Goal: Task Accomplishment & Management: Complete application form

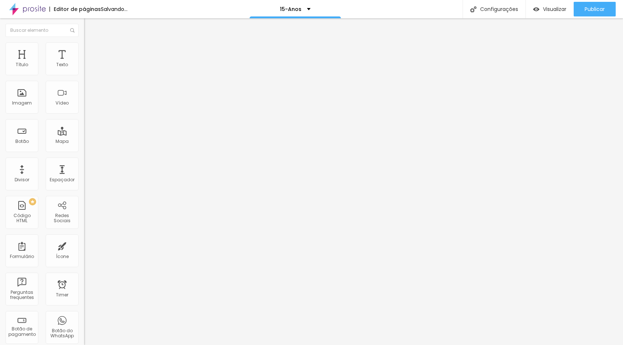
click at [89, 71] on div "Contato Pessoas" at bounding box center [126, 68] width 75 height 7
click at [84, 74] on img at bounding box center [86, 76] width 4 height 4
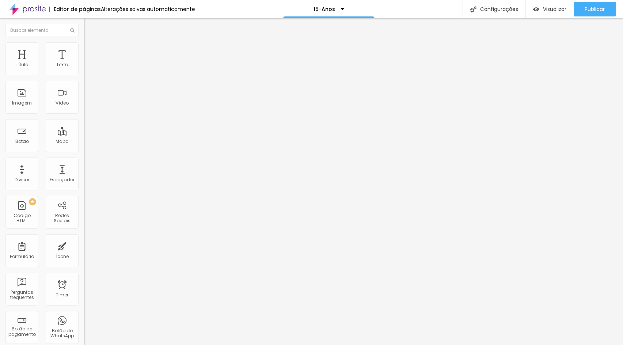
scroll to position [146, 0]
type input "80 Pessoas"
type input "100 pessoas"
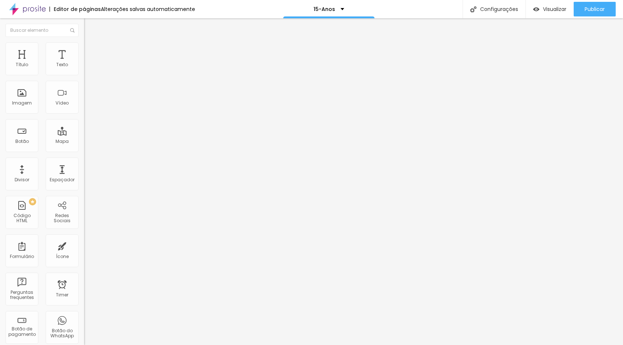
type input "150 pessoas"
type input "A partir de 200 pessoas"
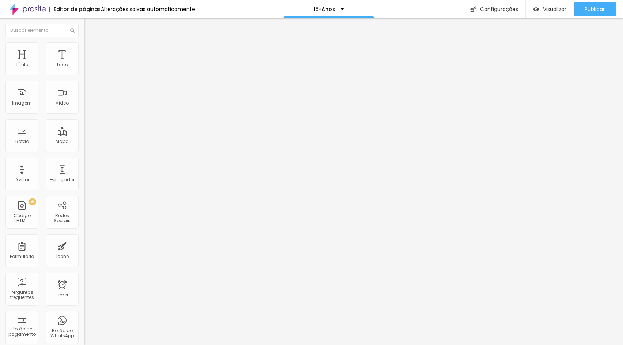
drag, startPoint x: 245, startPoint y: 159, endPoint x: 177, endPoint y: 157, distance: 68.0
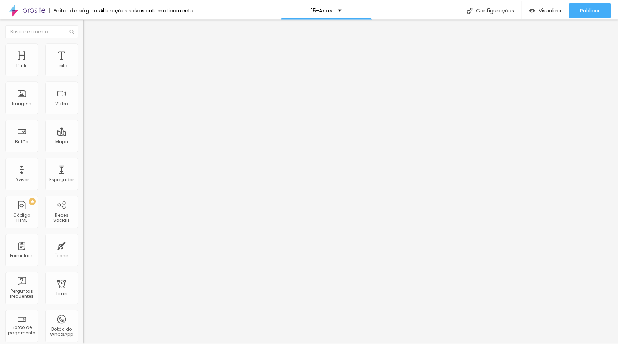
scroll to position [62, 0]
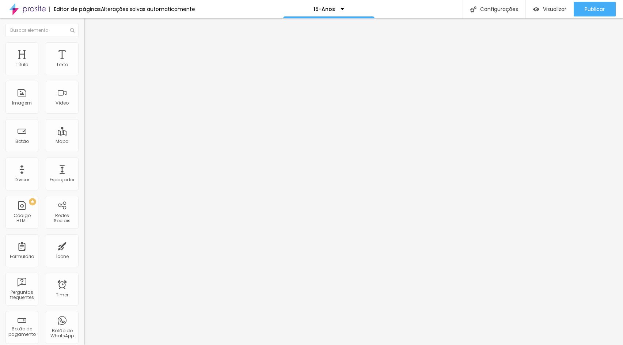
click at [84, 45] on img at bounding box center [87, 45] width 7 height 7
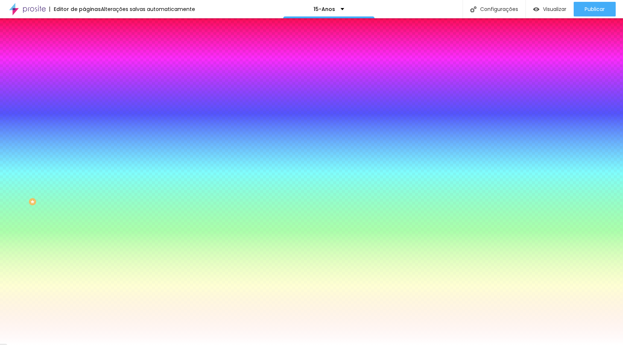
click at [84, 144] on div at bounding box center [126, 144] width 84 height 0
click at [84, 131] on div "Campos" at bounding box center [126, 129] width 84 height 4
click at [87, 100] on icon "button" at bounding box center [89, 97] width 4 height 4
type input "1"
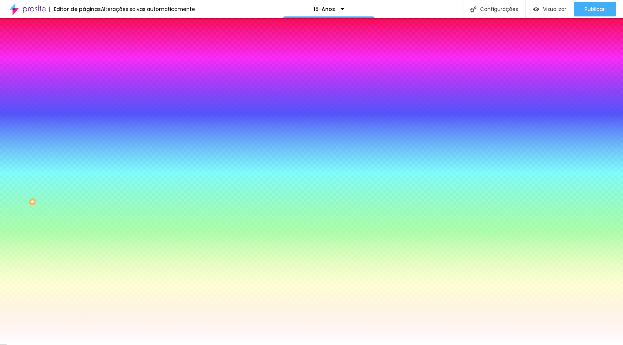
type input "2"
type input "4"
type input "5"
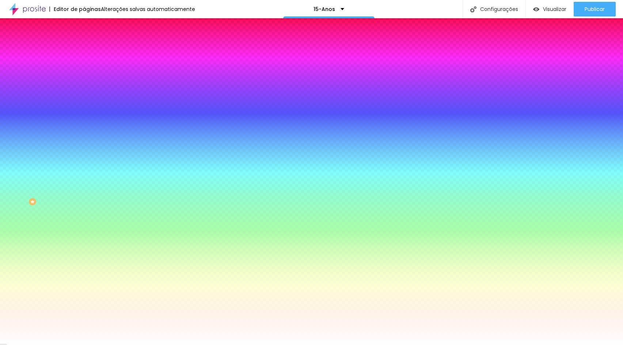
type input "5"
type input "6"
type input "7"
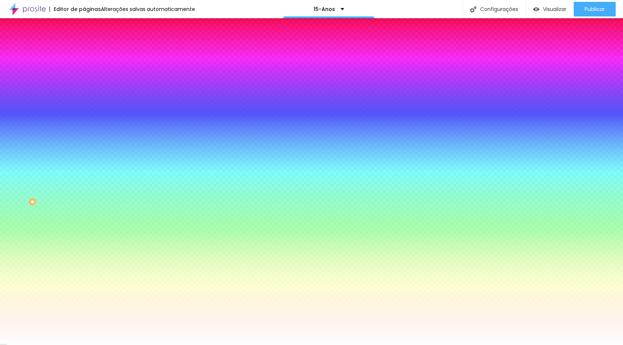
type input "6"
type input "5"
type input "4"
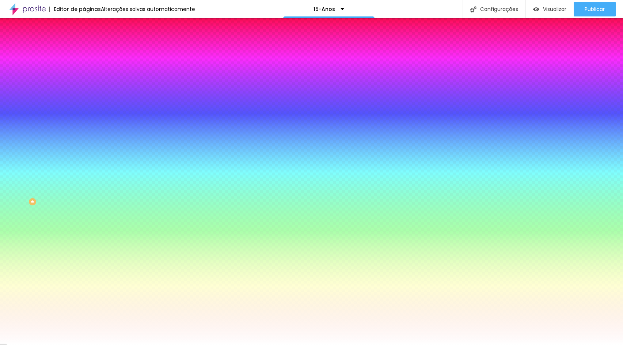
type input "4"
type input "3"
type input "2"
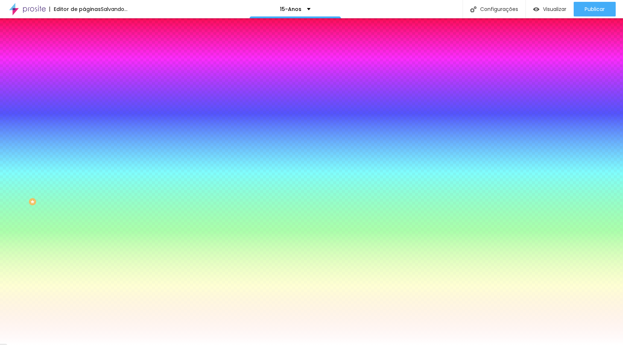
type input "1"
type input "0"
drag, startPoint x: 80, startPoint y: 131, endPoint x: 68, endPoint y: 132, distance: 12.8
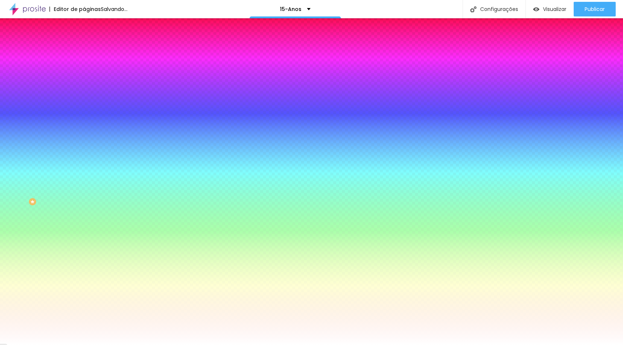
click at [49, 345] on div at bounding box center [311, 345] width 623 height 0
click at [84, 119] on button "Voltar ao padrão" at bounding box center [109, 115] width 50 height 8
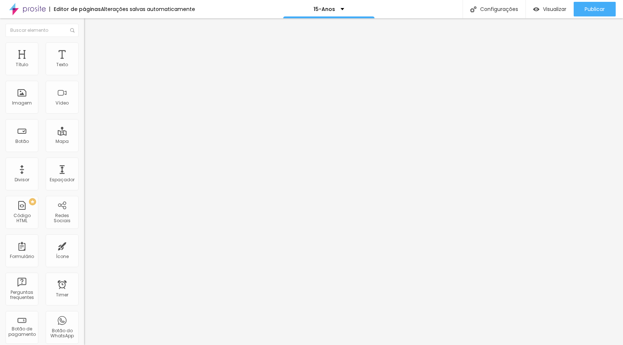
drag, startPoint x: 38, startPoint y: 43, endPoint x: 48, endPoint y: 46, distance: 10.1
click at [84, 43] on img at bounding box center [87, 45] width 7 height 7
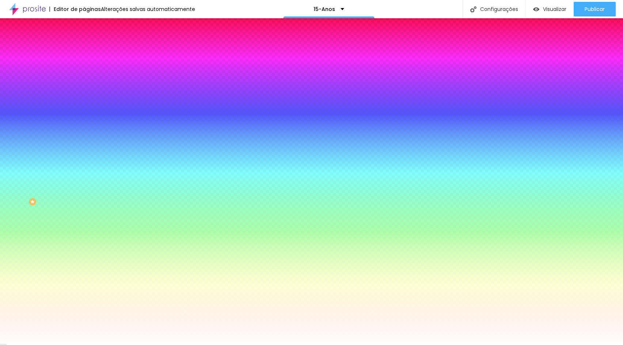
click at [84, 50] on li "Avançado" at bounding box center [126, 53] width 84 height 7
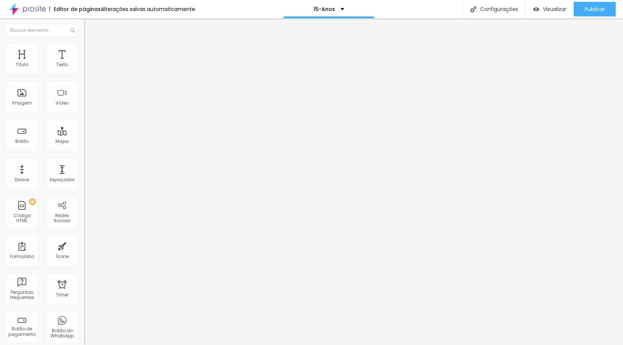
type input "26"
type input "30"
type input "34"
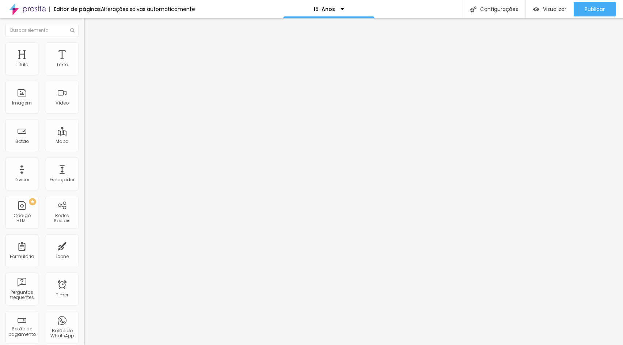
type input "34"
type input "35"
type input "36"
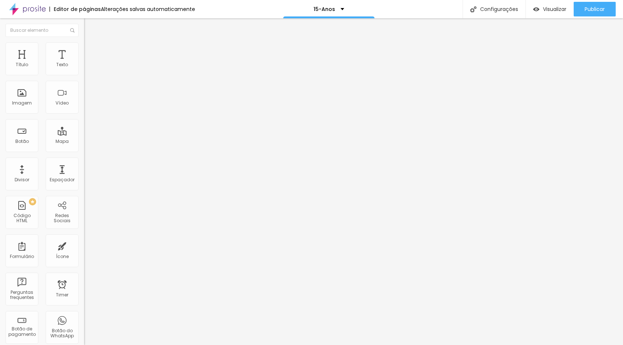
type input "38"
type input "39"
type input "41"
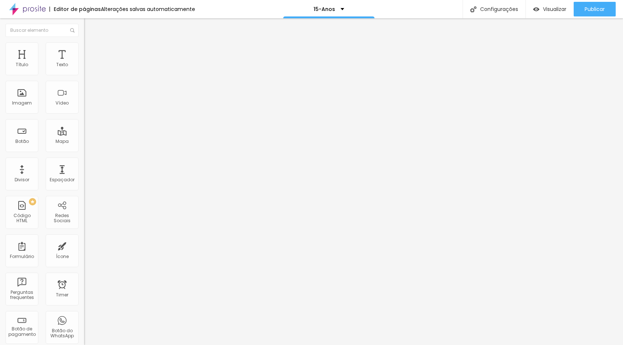
type input "41"
type input "43"
type input "44"
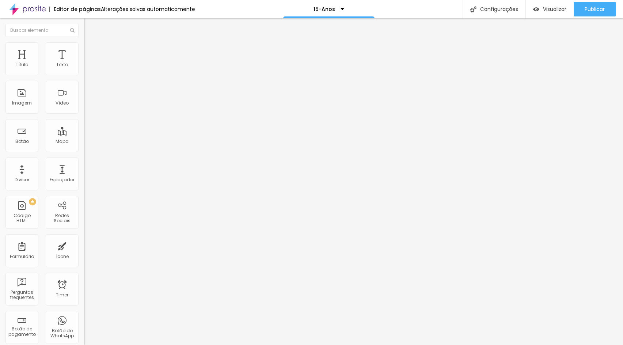
type input "43"
type input "38"
type input "25"
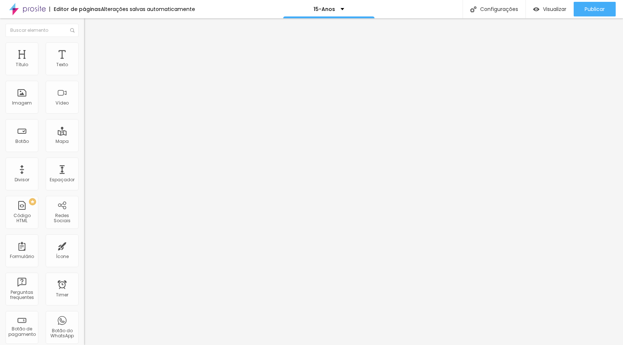
type input "25"
type input "22"
type input "21"
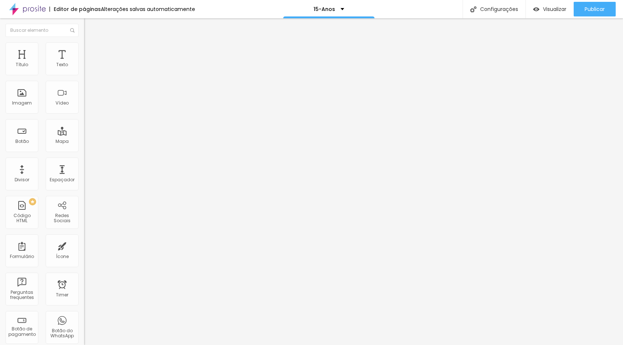
type input "20"
type input "19"
type input "18"
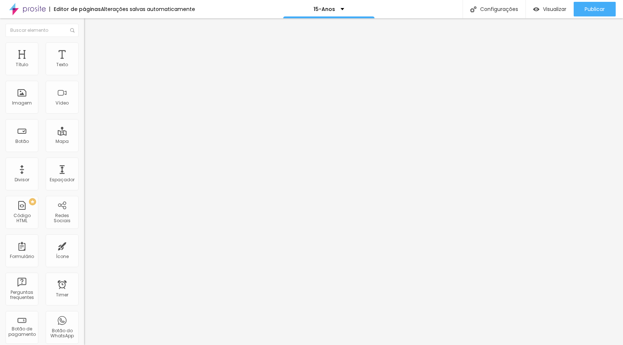
type input "18"
type input "16"
type input "14"
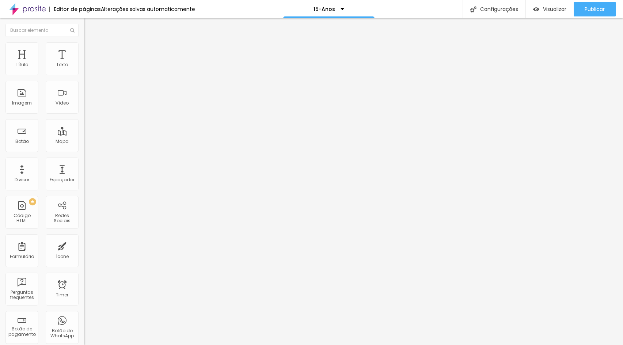
type input "11"
type input "10"
type input "9"
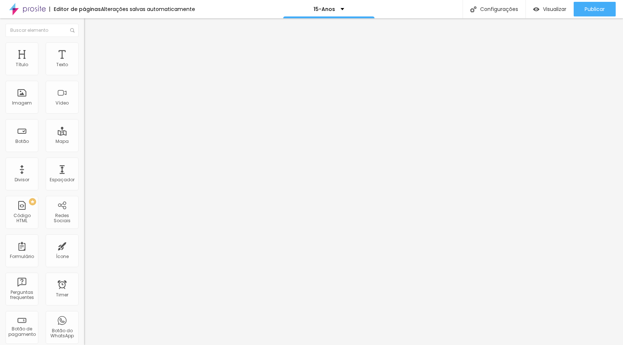
type input "9"
type input "8"
type input "7"
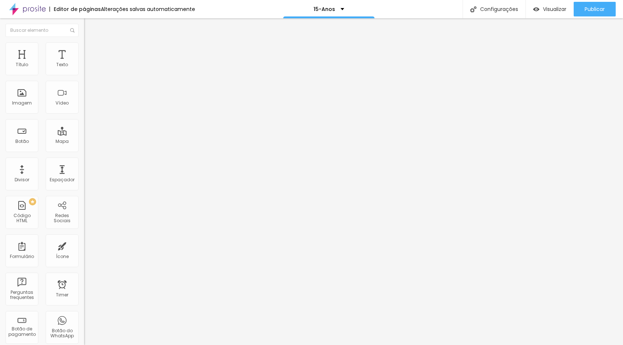
type input "6"
type input "5"
type input "0"
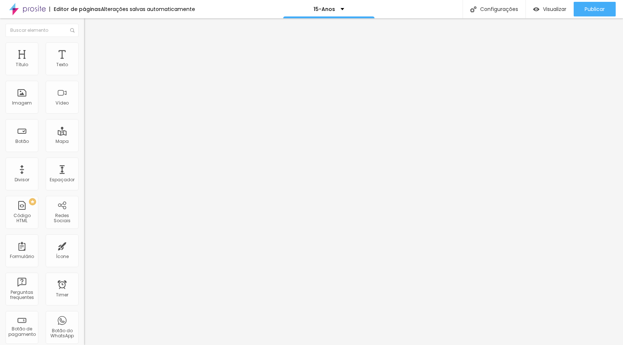
type input "0"
type input "11"
type input "18"
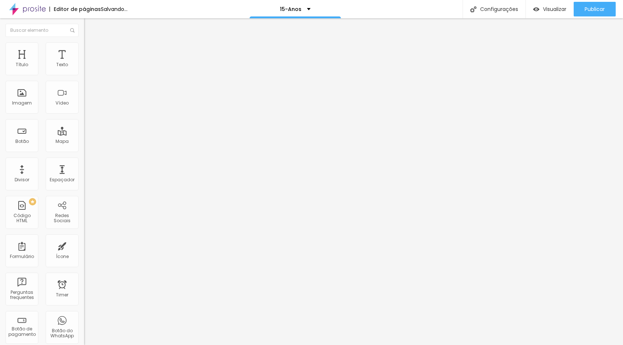
type input "20"
type input "21"
type input "22"
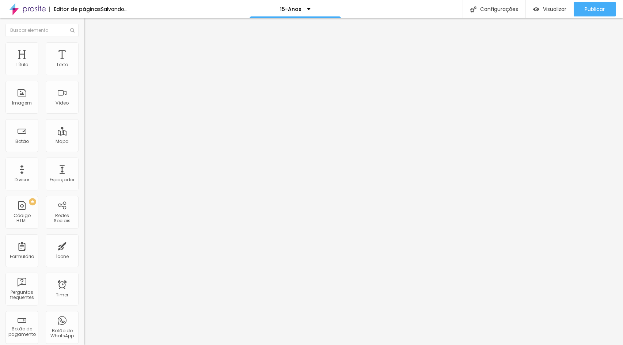
type input "22"
type input "24"
type input "25"
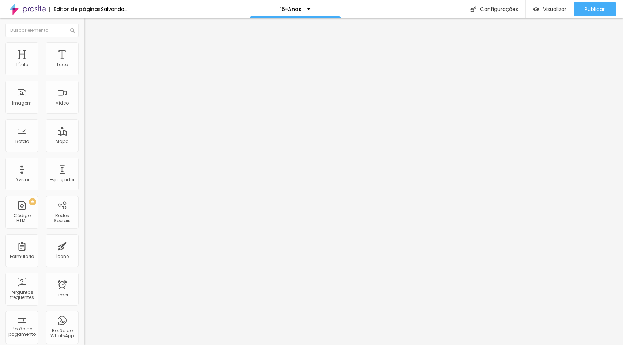
type input "26"
type input "27"
type input "28"
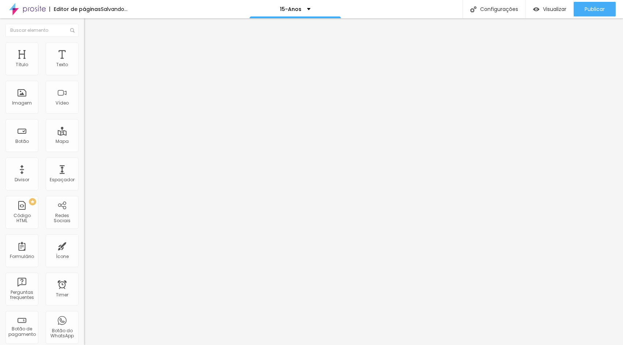
type input "28"
drag, startPoint x: 27, startPoint y: 73, endPoint x: 30, endPoint y: 70, distance: 4.1
type input "28"
click at [84, 142] on input "range" at bounding box center [107, 145] width 47 height 6
type input "19"
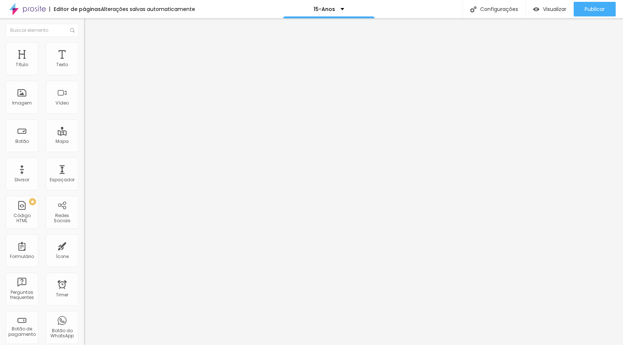
type input "19"
type input "21"
type input "29"
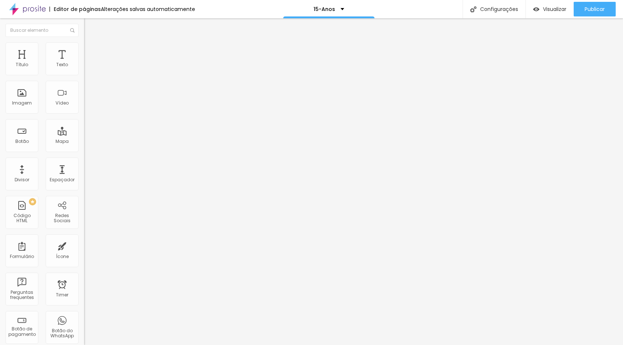
type input "31"
type input "35"
type input "39"
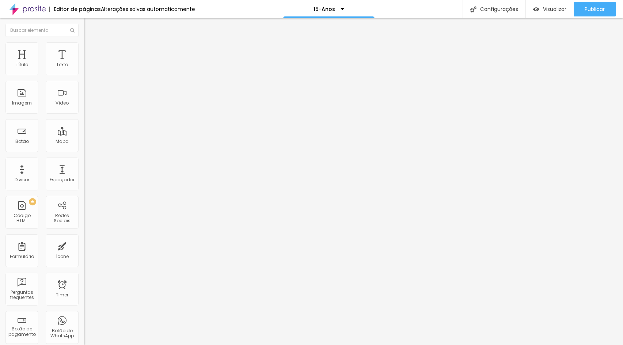
type input "39"
type input "44"
type input "49"
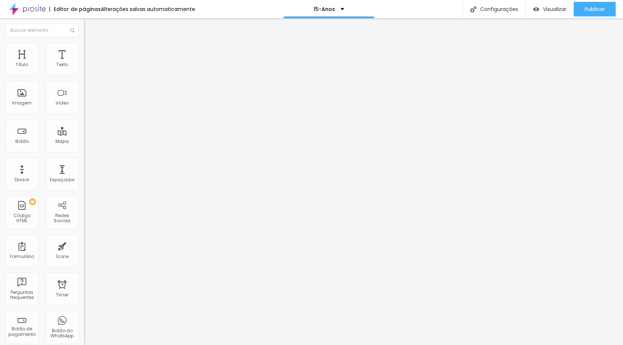
type input "56"
type input "63"
type input "68"
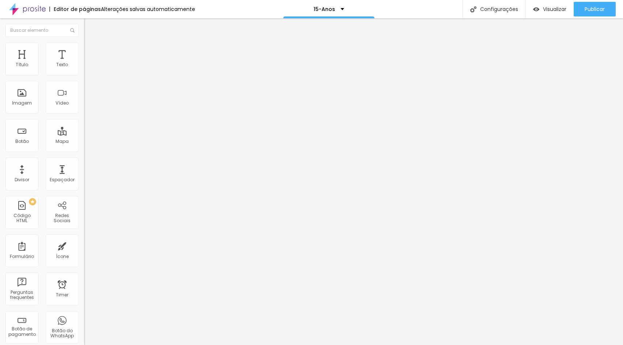
type input "68"
type input "73"
type input "75"
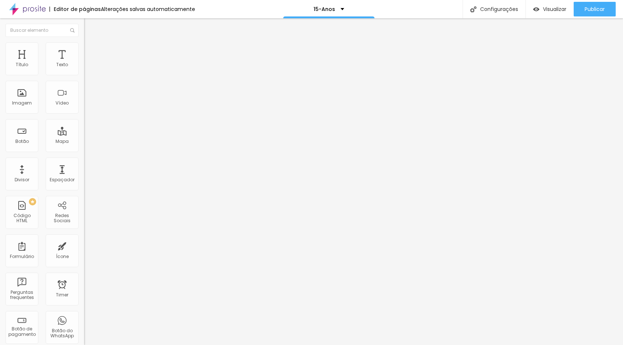
type input "77"
type input "78"
type input "79"
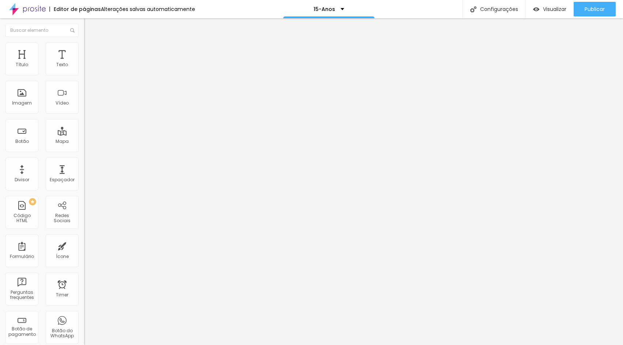
type input "79"
type input "80"
type input "72"
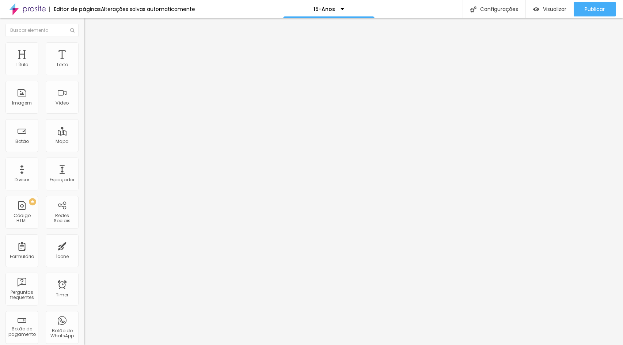
type input "38"
type input "31"
type input "27"
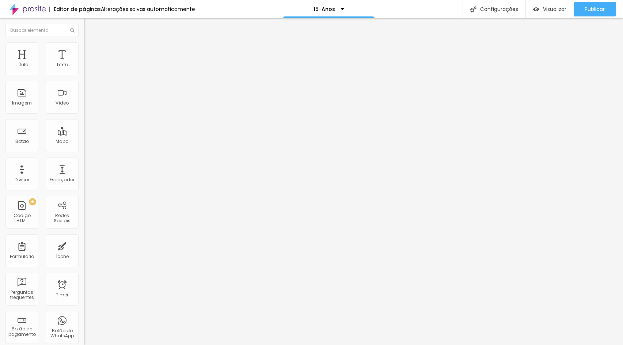
type input "27"
type input "24"
type input "22"
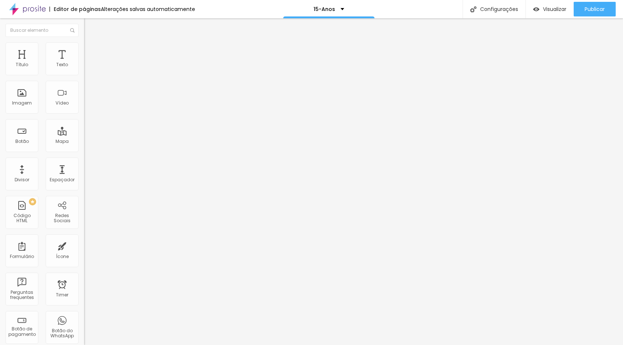
type input "21"
type input "19"
type input "18"
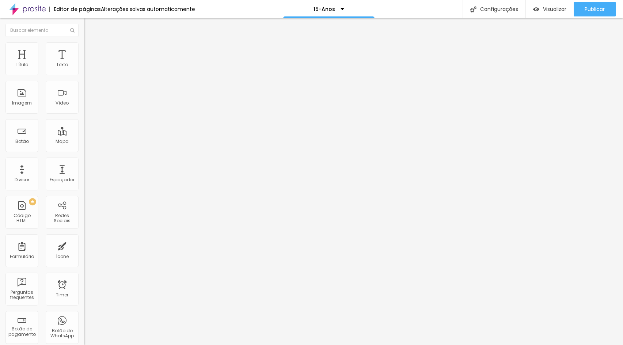
type input "18"
type input "16"
type input "13"
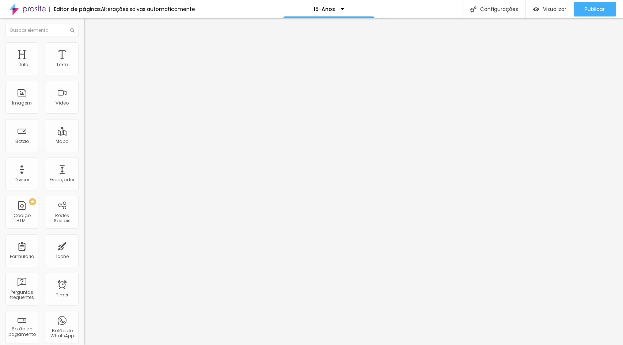
type input "12"
type input "11"
type input "10"
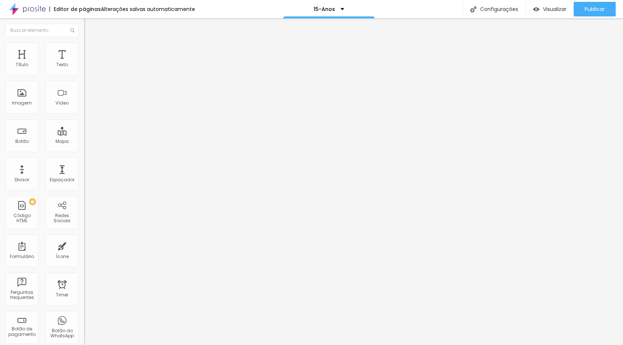
type input "10"
type input "9"
type input "8"
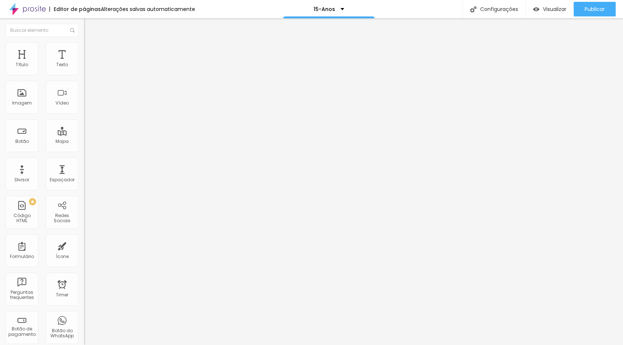
type input "6"
type input "5"
type input "4"
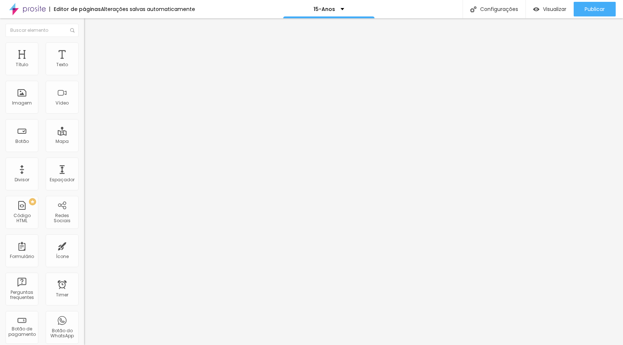
type input "4"
type input "3"
drag, startPoint x: 25, startPoint y: 87, endPoint x: 19, endPoint y: 80, distance: 9.0
type input "3"
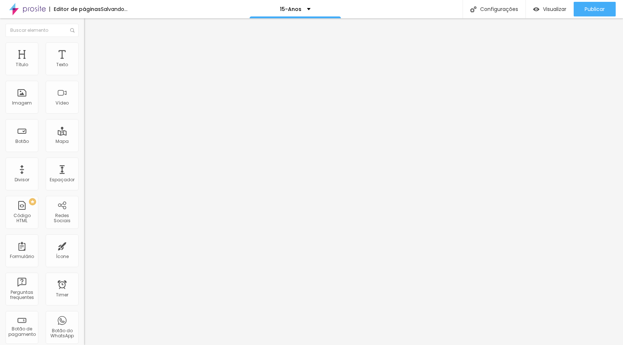
click at [84, 245] on input "range" at bounding box center [107, 248] width 47 height 6
click at [84, 51] on ul "Conteúdo Estilo Avançado" at bounding box center [126, 46] width 84 height 22
click at [91, 50] on span "Estilo" at bounding box center [96, 47] width 11 height 6
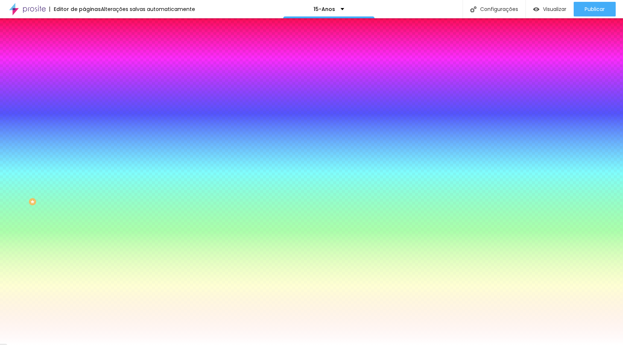
click at [84, 241] on button "button" at bounding box center [89, 238] width 10 height 8
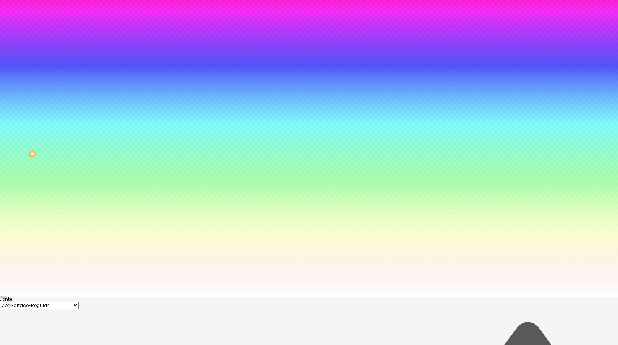
scroll to position [50, 0]
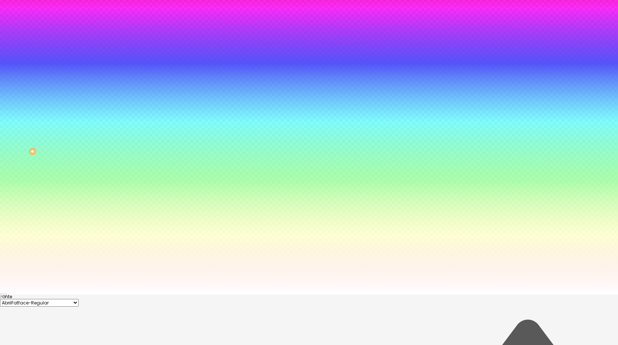
click at [43, 295] on div at bounding box center [309, 295] width 618 height 0
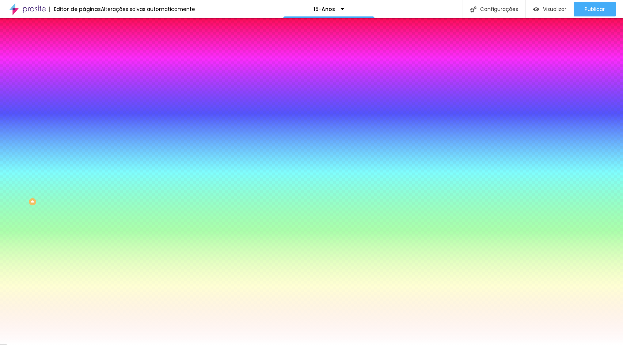
click at [84, 241] on button "button" at bounding box center [89, 238] width 10 height 8
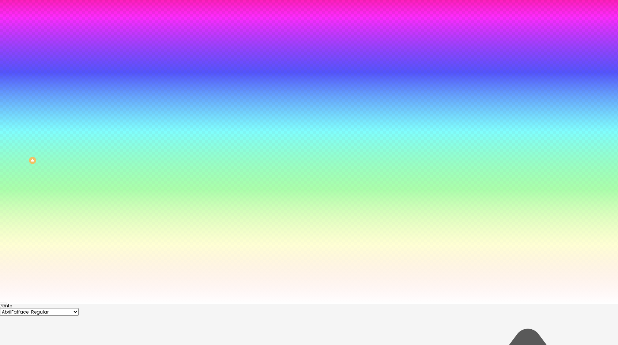
scroll to position [50, 0]
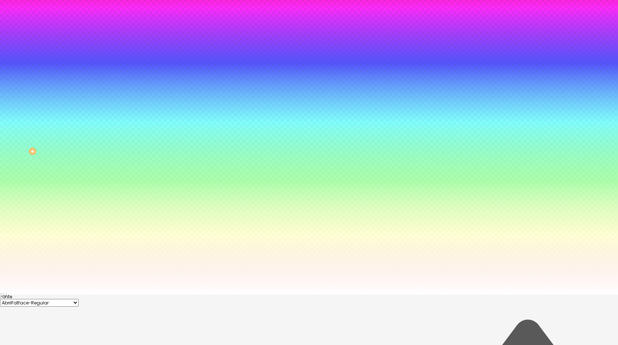
type input "17"
type input "18"
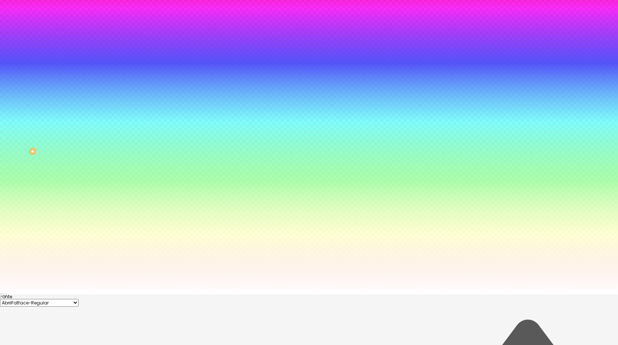
type input "18"
type input "17"
drag, startPoint x: 111, startPoint y: 246, endPoint x: 114, endPoint y: 246, distance: 3.7
type input "17"
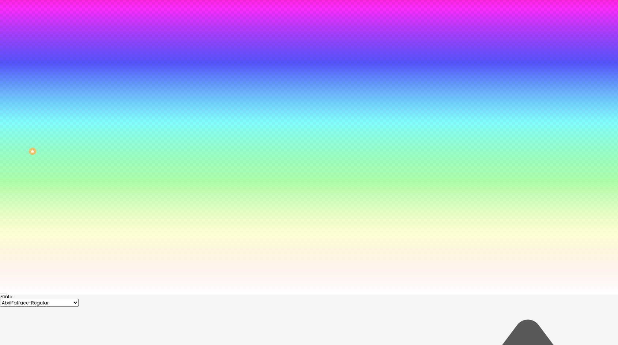
click at [52, 295] on div at bounding box center [309, 295] width 618 height 0
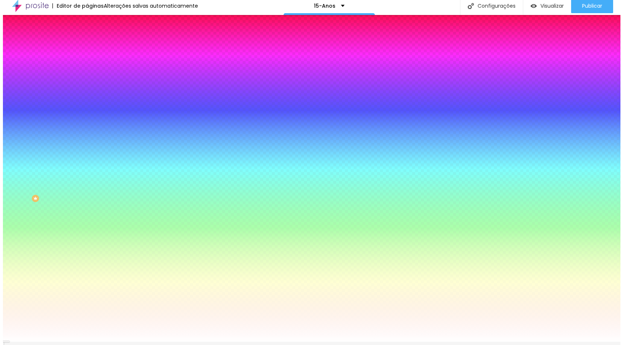
scroll to position [0, 0]
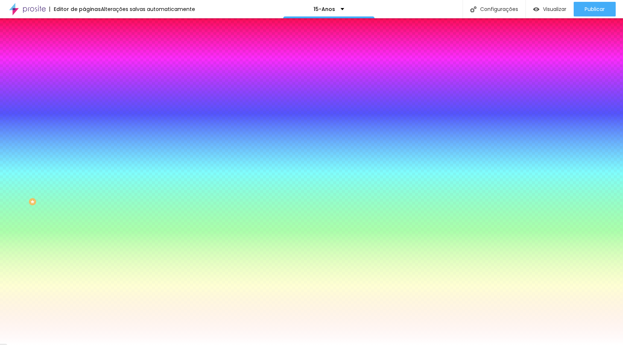
click at [88, 168] on icon "button" at bounding box center [89, 167] width 3 height 3
type input "15"
type input "16"
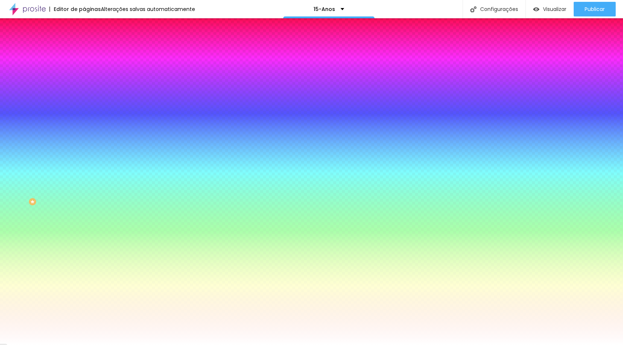
type input "17"
type input "18"
type input "19"
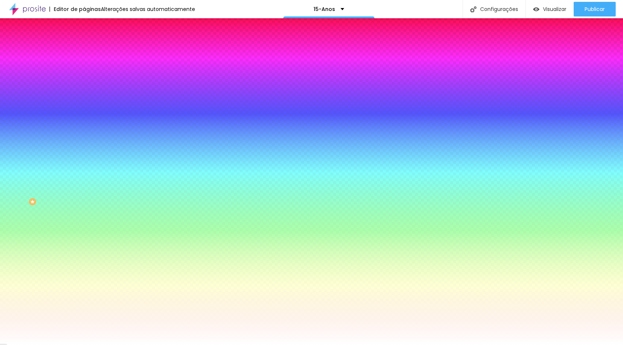
type input "19"
type input "20"
drag, startPoint x: 110, startPoint y: 224, endPoint x: 115, endPoint y: 225, distance: 5.2
click at [48, 345] on div at bounding box center [311, 345] width 623 height 0
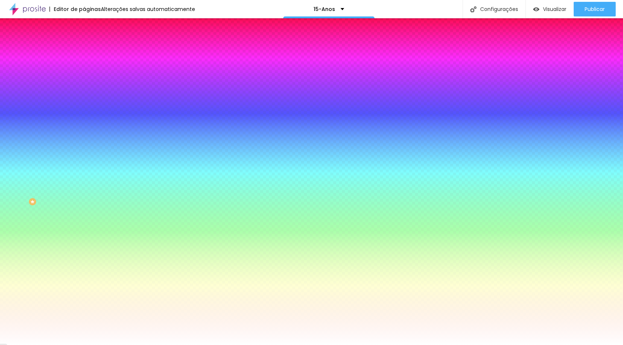
click at [84, 82] on button "button" at bounding box center [89, 78] width 10 height 8
drag, startPoint x: 111, startPoint y: 138, endPoint x: 118, endPoint y: 139, distance: 7.0
drag, startPoint x: 96, startPoint y: 154, endPoint x: 121, endPoint y: 156, distance: 25.3
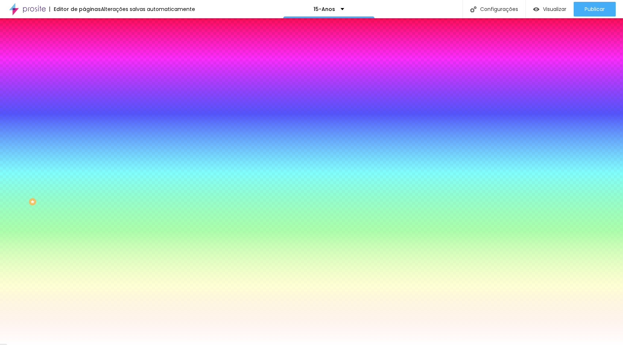
click at [54, 345] on div at bounding box center [311, 345] width 623 height 0
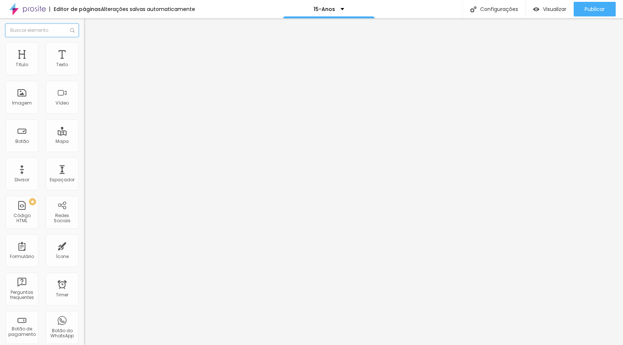
click at [41, 33] on input "text" at bounding box center [41, 30] width 73 height 13
click at [43, 34] on input "text" at bounding box center [41, 30] width 73 height 13
click at [6, 34] on div at bounding box center [42, 30] width 84 height 24
click at [14, 34] on input "text" at bounding box center [41, 30] width 73 height 13
click at [587, 8] on span "Publicar" at bounding box center [595, 9] width 20 height 6
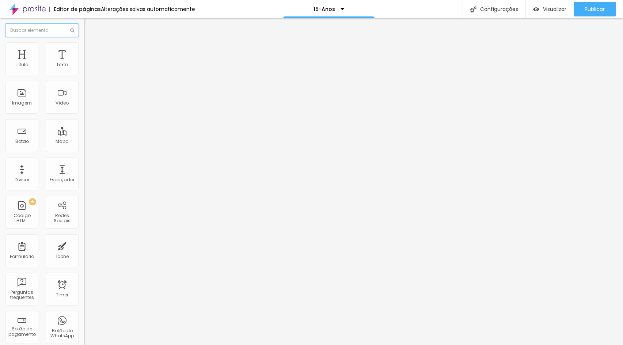
click at [31, 31] on input "text" at bounding box center [41, 30] width 73 height 13
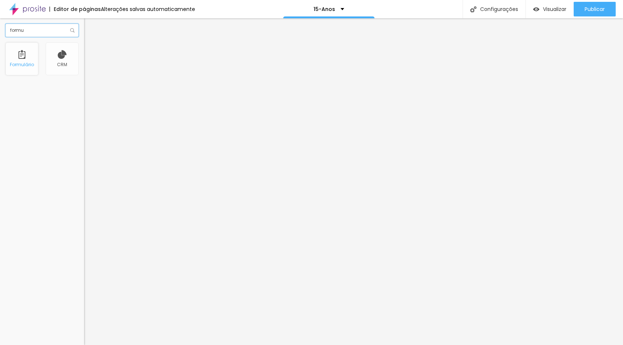
type input "formu"
click at [89, 71] on div "Contato" at bounding box center [126, 68] width 75 height 7
click at [89, 71] on div "Contato Pessoas" at bounding box center [126, 68] width 75 height 7
click at [32, 345] on div "Contato" at bounding box center [36, 350] width 69 height 4
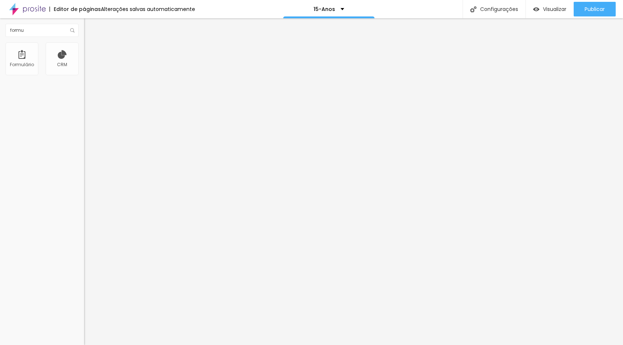
click at [84, 74] on div "Contato" at bounding box center [126, 67] width 84 height 12
click at [84, 74] on img at bounding box center [86, 76] width 4 height 4
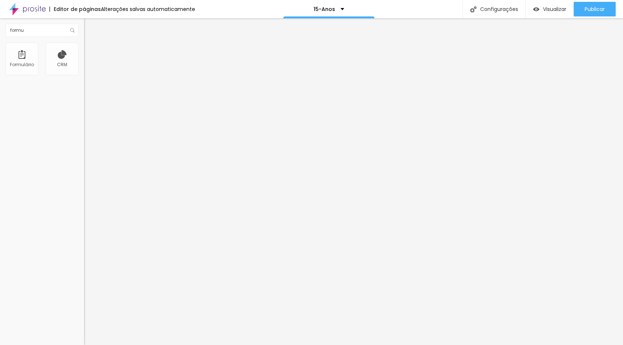
type input "Valor disponível para o evento"
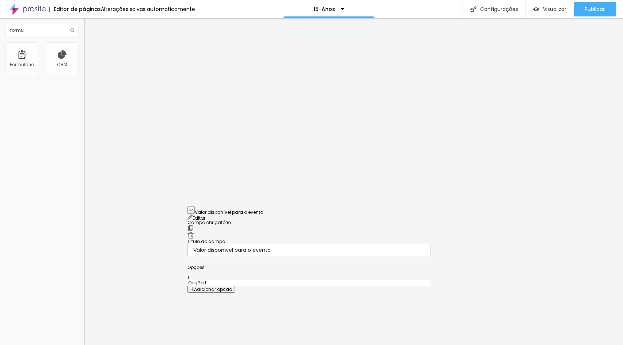
scroll to position [69, 0]
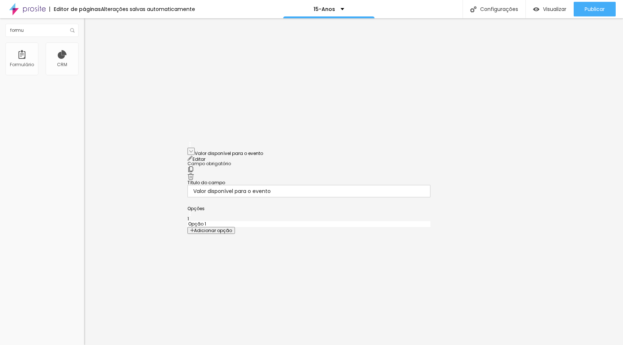
drag, startPoint x: 190, startPoint y: 225, endPoint x: 194, endPoint y: 150, distance: 75.4
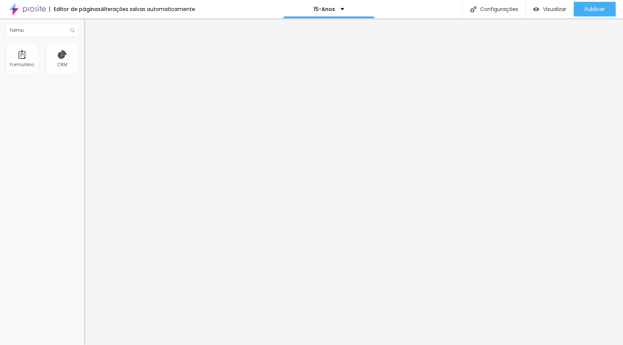
type input "R$18.000,00 à R$20.000,00"
type input "R$21.000,00 à R$25.000,00"
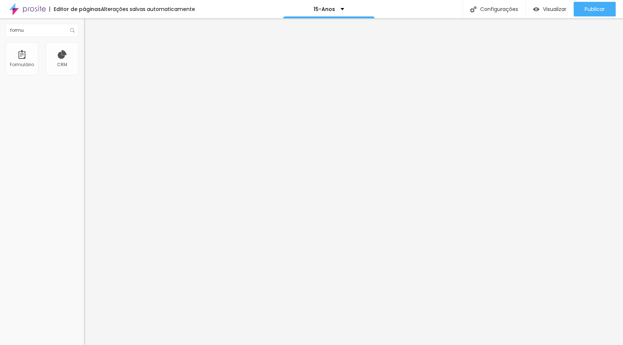
type input "R$26.000,00 à R$30.000,00"
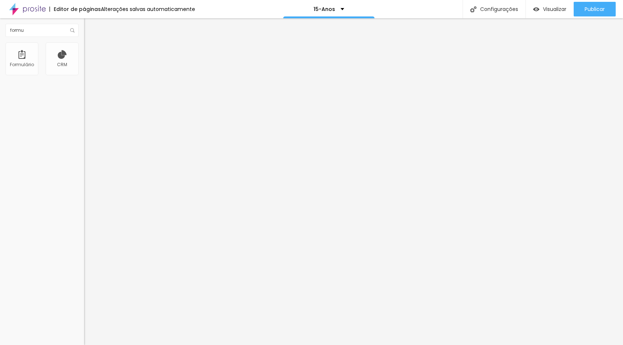
type input "Acima de R$31.000,00"
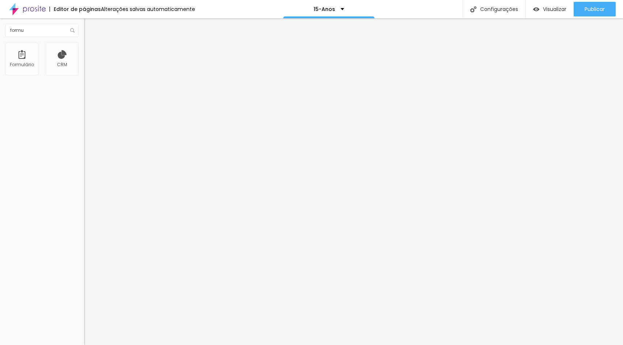
scroll to position [207, 0]
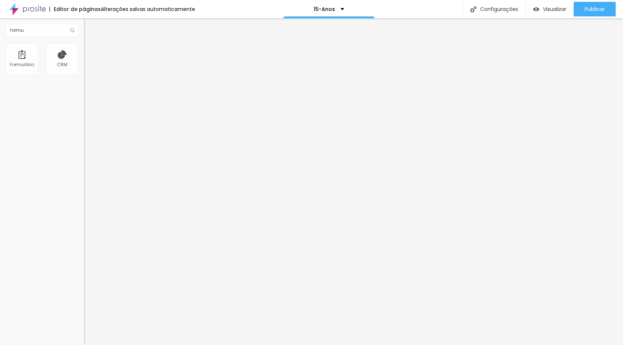
scroll to position [167, 0]
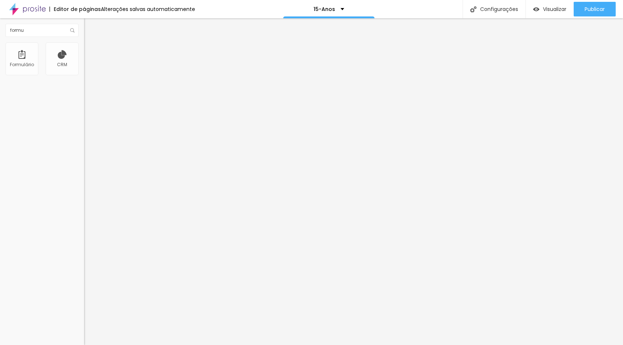
type input "Tem disponibilidade para visitar a Kampai Eventos"
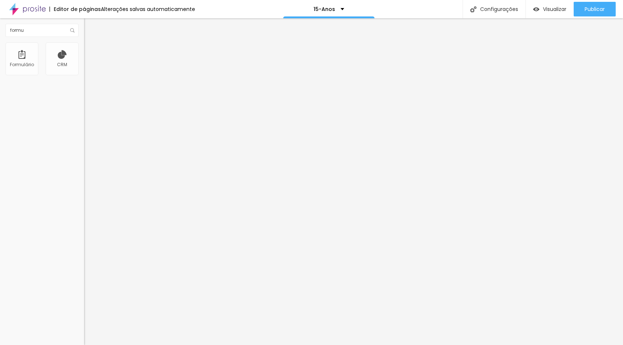
type input "Sim, quero visitar a Kampai"
type input "Não!"
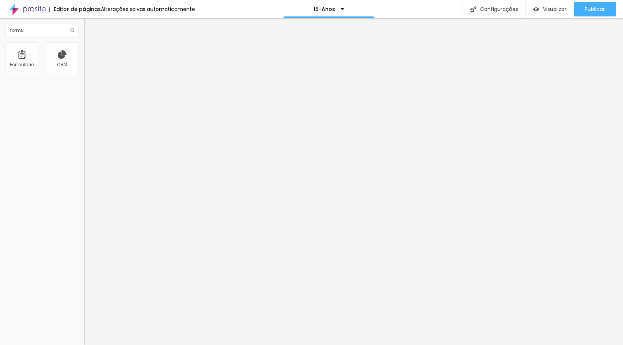
click at [84, 48] on li "Estilo" at bounding box center [126, 45] width 84 height 7
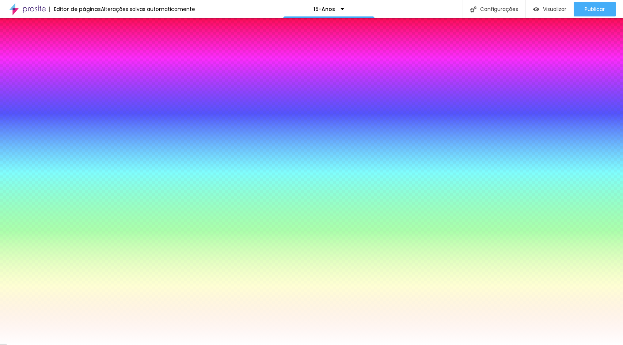
click at [91, 52] on span "Avançado" at bounding box center [103, 55] width 24 height 6
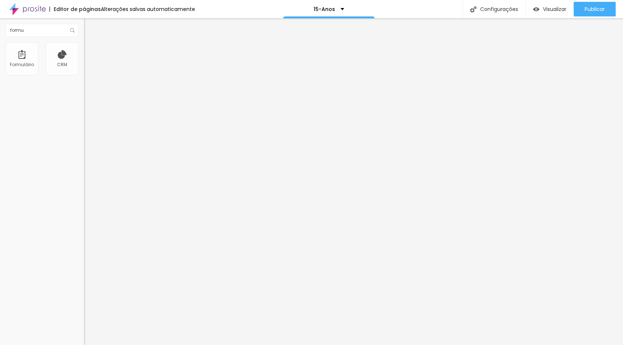
click at [84, 48] on li "Estilo" at bounding box center [126, 45] width 84 height 7
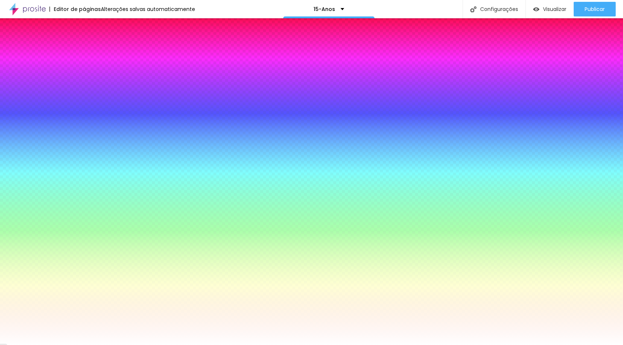
click at [91, 43] on span "Conteúdo" at bounding box center [102, 40] width 23 height 6
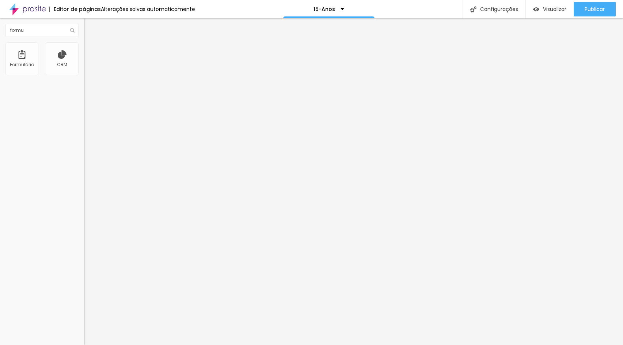
click at [84, 163] on img at bounding box center [86, 162] width 4 height 4
click at [84, 130] on div "Link" at bounding box center [126, 134] width 84 height 9
click at [84, 131] on img at bounding box center [85, 132] width 3 height 3
click at [91, 50] on span "Estilo" at bounding box center [96, 47] width 11 height 6
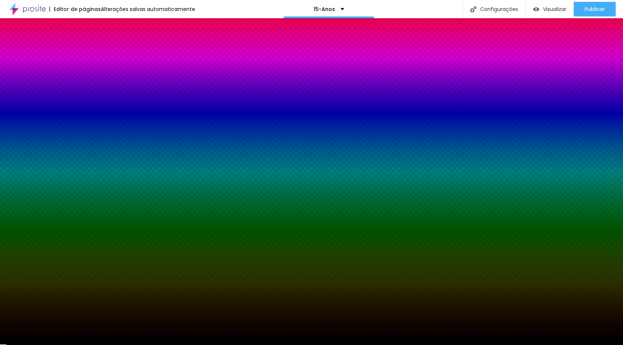
click at [91, 52] on span "Avançado" at bounding box center [103, 55] width 24 height 6
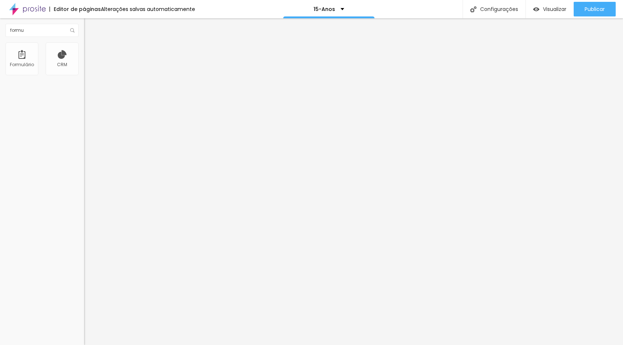
click at [91, 49] on span "Estilo" at bounding box center [96, 47] width 11 height 6
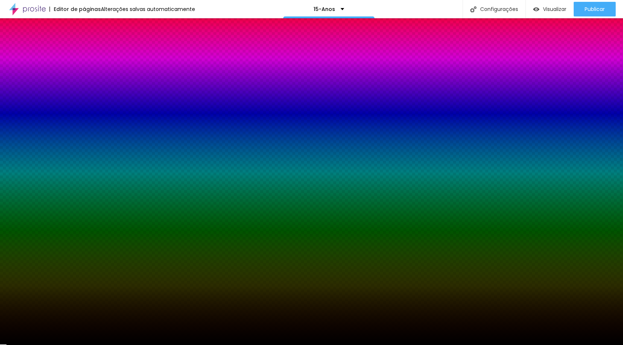
click at [84, 42] on li "Conteúdo" at bounding box center [126, 38] width 84 height 7
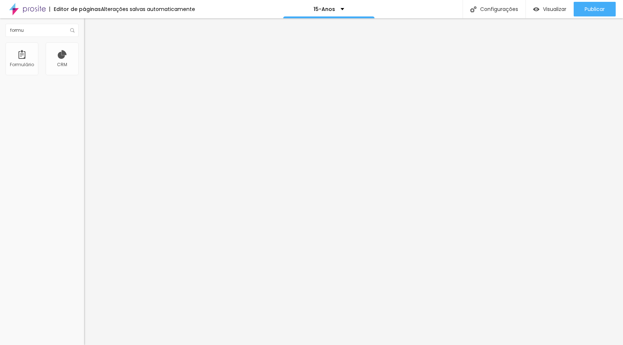
click at [84, 110] on div "Tamanho Grande Pequeno Normal Grande" at bounding box center [126, 118] width 84 height 24
click at [84, 111] on span "Grande" at bounding box center [92, 112] width 17 height 6
click at [84, 131] on img at bounding box center [85, 132] width 3 height 3
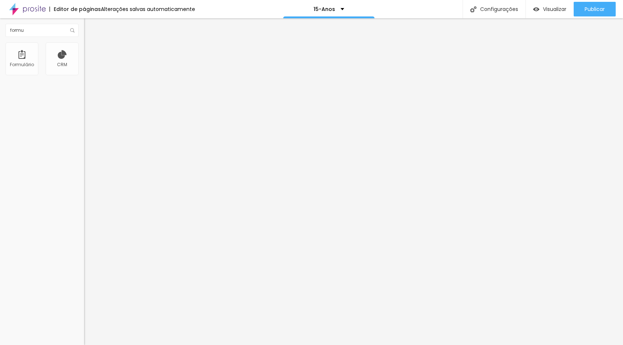
click at [84, 46] on img at bounding box center [87, 45] width 7 height 7
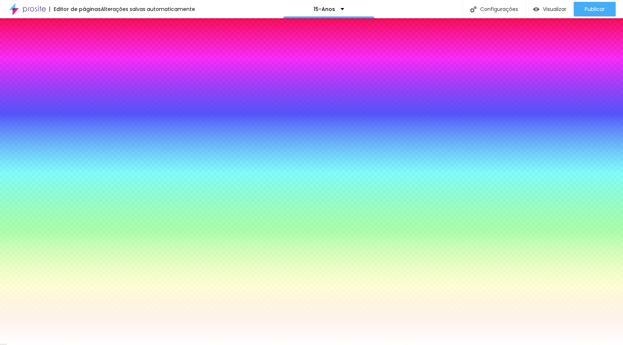
click at [84, 50] on li "Avançado" at bounding box center [126, 53] width 84 height 7
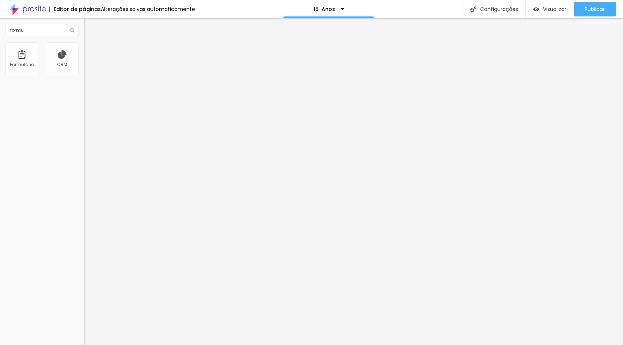
click at [84, 323] on div "Insira seu código aqui" at bounding box center [112, 326] width 57 height 7
click at [84, 241] on div "Editar Formulário Conteúdo Estilo Avançado 20 Espaço de cima 20 Espaço de baixo…" at bounding box center [126, 181] width 84 height 327
click at [84, 323] on div "formulário-kampai" at bounding box center [126, 351] width 84 height 56
click at [84, 151] on input "https://wa.me/559232498722?text=Ol%C3%A1%2C%20vi%20o%20an%C3%BAncio%20no%20goog…" at bounding box center [128, 146] width 88 height 7
paste input "formulário-kampai"
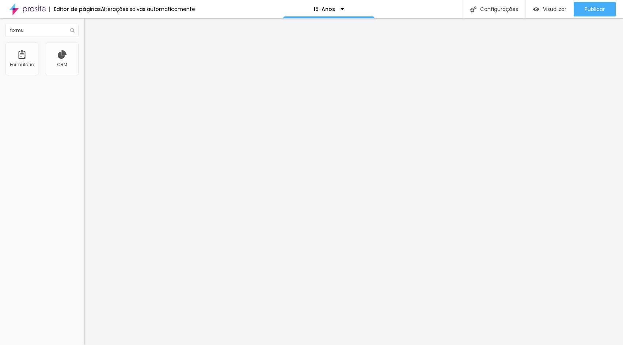
type input "formulário-kampai"
click at [84, 205] on div "Editar Botão Conteúdo Estilo Avançado Texto Solicitar Orçamento Alinhamento Tam…" at bounding box center [126, 181] width 84 height 327
click at [585, 14] on div "Publicar" at bounding box center [595, 9] width 20 height 15
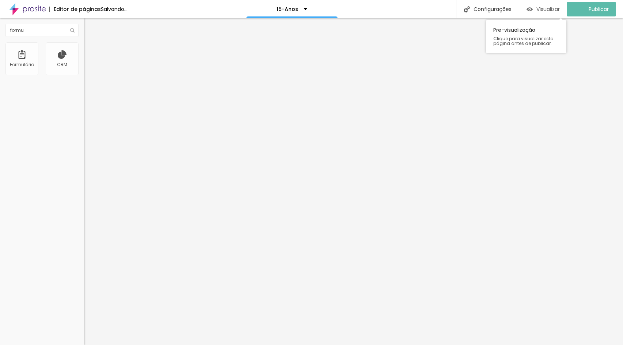
click at [551, 10] on span "Visualizar" at bounding box center [548, 9] width 23 height 6
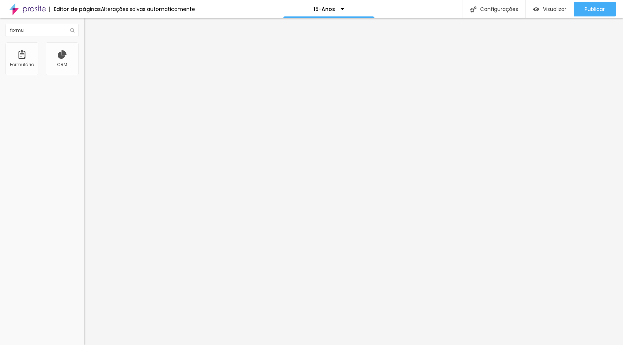
click at [84, 74] on div "Contato Pessoas" at bounding box center [126, 67] width 84 height 12
click at [84, 73] on span at bounding box center [86, 76] width 4 height 6
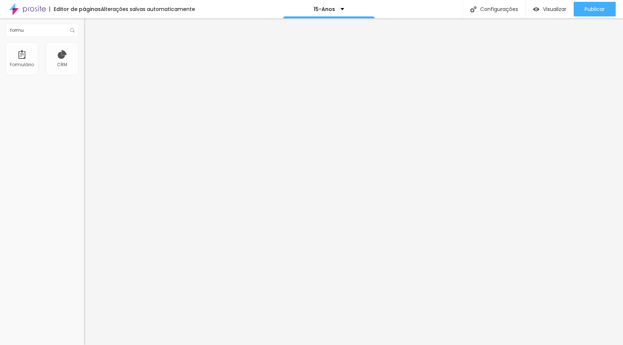
click at [84, 49] on ul "Conteúdo Estilo Avançado" at bounding box center [126, 46] width 84 height 22
click at [91, 49] on span "Estilo" at bounding box center [96, 47] width 11 height 6
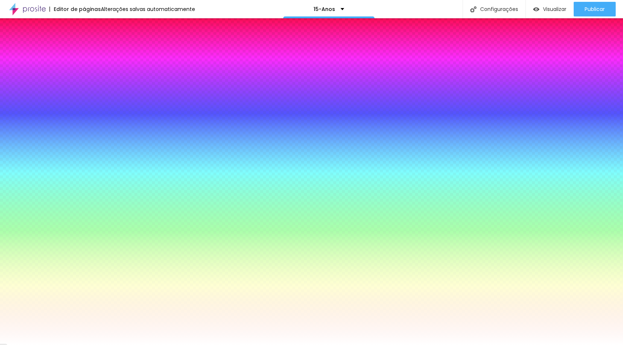
click at [91, 53] on span "Avançado" at bounding box center [103, 55] width 24 height 6
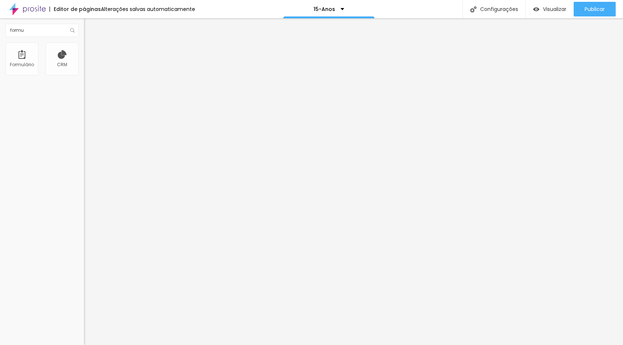
drag, startPoint x: 60, startPoint y: 171, endPoint x: 11, endPoint y: 167, distance: 49.5
click at [84, 323] on div "formulário-kampai" at bounding box center [126, 351] width 84 height 56
click at [84, 260] on div "Editar Formulário Conteúdo Estilo Avançado 20 Espaço de cima 20 Espaço de baixo…" at bounding box center [126, 181] width 84 height 327
click at [84, 45] on img at bounding box center [87, 45] width 7 height 7
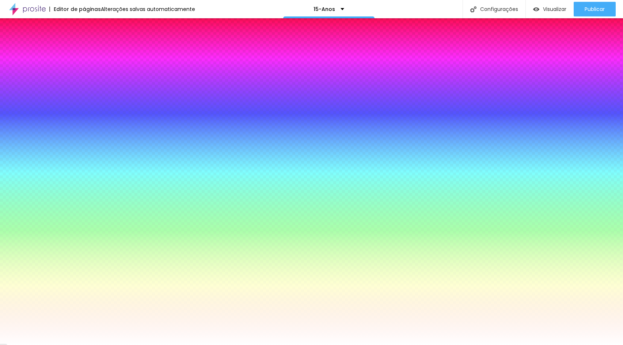
click at [84, 42] on img at bounding box center [87, 38] width 7 height 7
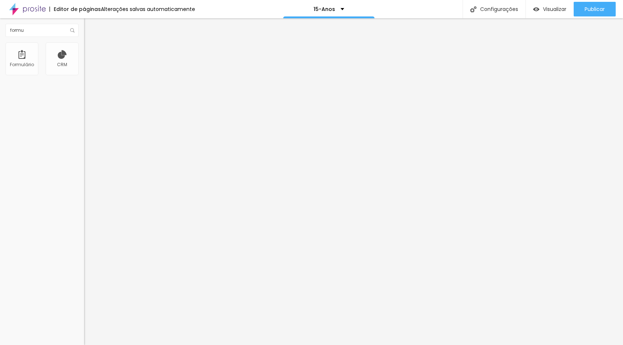
click at [84, 74] on div "Modo Encaixotado Encaixotado Completo" at bounding box center [126, 67] width 84 height 20
click at [84, 67] on span "Encaixotado" at bounding box center [98, 63] width 29 height 6
click at [91, 50] on span "Estilo" at bounding box center [96, 47] width 11 height 6
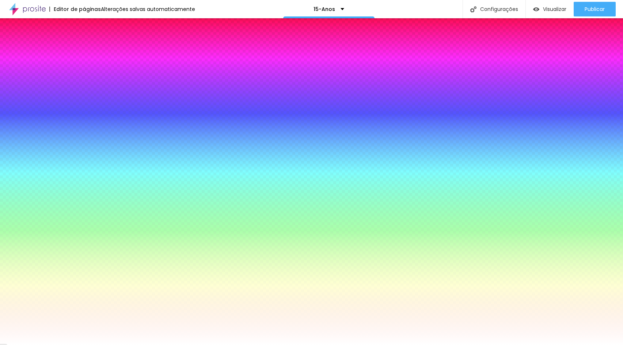
click at [91, 52] on span "Avançado" at bounding box center [103, 55] width 24 height 6
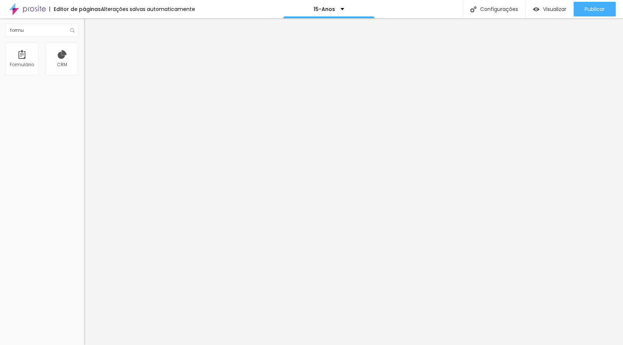
click at [84, 289] on input "text" at bounding box center [128, 292] width 88 height 7
click at [84, 268] on input "text" at bounding box center [128, 271] width 88 height 7
click at [84, 151] on input "formulário-kampai" at bounding box center [128, 146] width 88 height 7
click at [84, 30] on button "Editar Botão" at bounding box center [126, 26] width 84 height 17
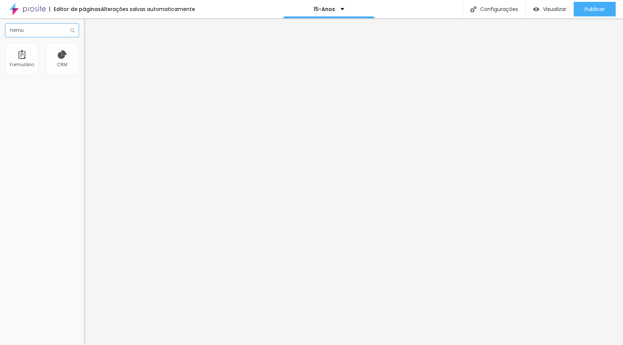
drag, startPoint x: 36, startPoint y: 31, endPoint x: 0, endPoint y: 31, distance: 36.2
click at [0, 31] on html "Editor de páginas Alterações salvas automaticamente 15-Anos Configurações Confi…" at bounding box center [311, 172] width 623 height 345
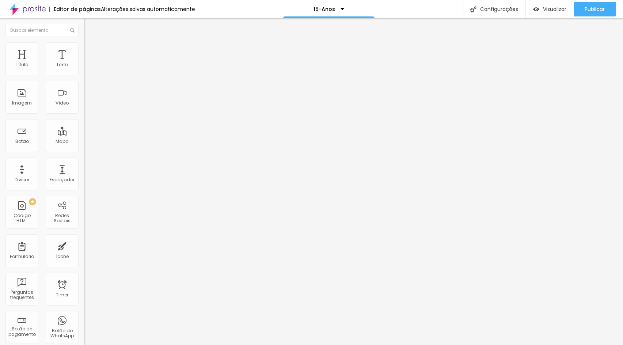
click at [91, 52] on span "Avançado" at bounding box center [103, 55] width 24 height 6
click at [84, 268] on input "text" at bounding box center [128, 271] width 88 height 7
paste input "formulário-kampai"
type input "formulário-kampai"
click at [84, 151] on input "text" at bounding box center [128, 146] width 88 height 7
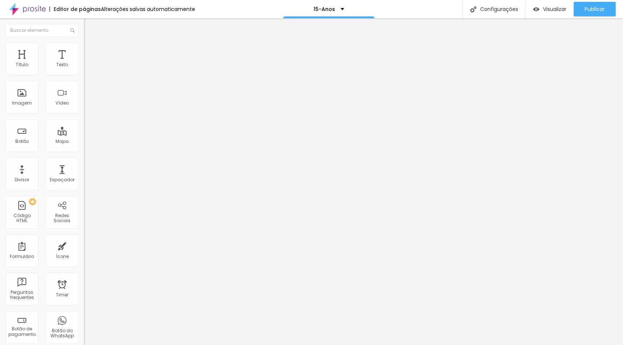
paste input "formulário-kampai"
type input "formulário-kampai"
click at [609, 6] on button "Publicar" at bounding box center [595, 9] width 42 height 15
click at [549, 7] on span "Visualizar" at bounding box center [548, 9] width 23 height 6
drag, startPoint x: 54, startPoint y: 153, endPoint x: 0, endPoint y: 154, distance: 54.5
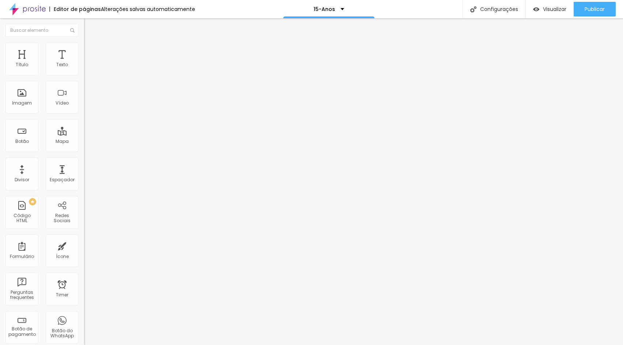
click at [0, 154] on html "Editor de páginas Alterações salvas automaticamente 15-Anos Configurações Confi…" at bounding box center [311, 172] width 623 height 345
click at [84, 46] on li "Estilo" at bounding box center [126, 45] width 84 height 7
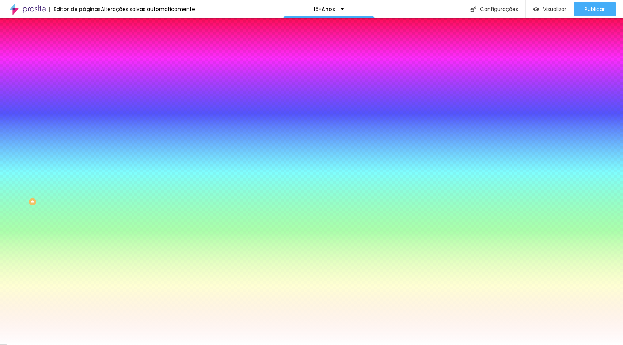
click at [91, 52] on span "Avançado" at bounding box center [103, 55] width 24 height 6
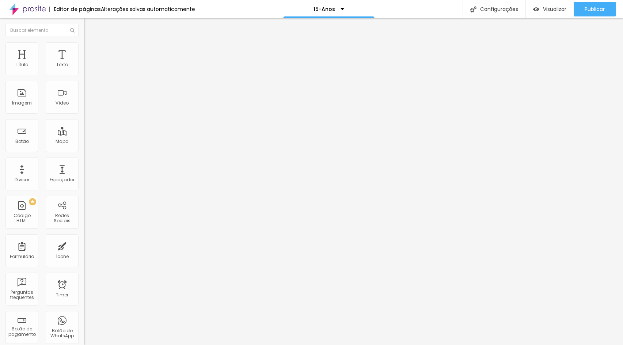
drag, startPoint x: 58, startPoint y: 108, endPoint x: 0, endPoint y: 101, distance: 58.5
click at [84, 101] on div "20 Espaçamento entre colunas 20 px Espaçamento vertical ID Html formulário-kamp…" at bounding box center [126, 210] width 84 height 307
click at [84, 289] on input "text" at bounding box center [128, 292] width 88 height 7
paste input "formulário-kampai"
type input "formulário-kampai"
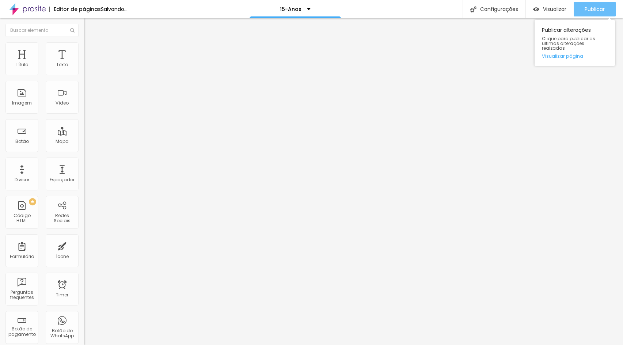
click at [596, 10] on span "Publicar" at bounding box center [595, 9] width 20 height 6
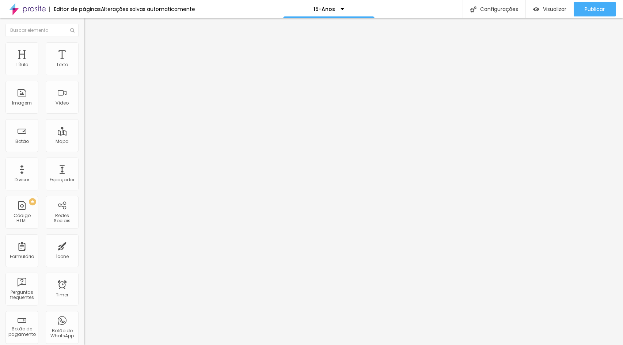
click at [84, 151] on input "text" at bounding box center [128, 146] width 88 height 7
paste input "formulário-kampai"
type input "formulário-kampai"
click at [84, 208] on div "Editar Botão Conteúdo Estilo Avançado Texto Solicitar Orçamento Alinhamento Tam…" at bounding box center [126, 181] width 84 height 327
click at [588, 7] on span "Publicar" at bounding box center [595, 9] width 20 height 6
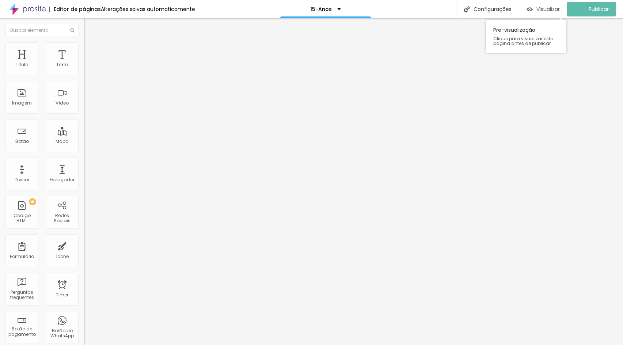
click at [556, 10] on span "Visualizar" at bounding box center [548, 9] width 23 height 6
click at [84, 151] on input "formulário-kampai" at bounding box center [128, 146] width 88 height 7
click at [91, 50] on span "Estilo" at bounding box center [96, 47] width 11 height 6
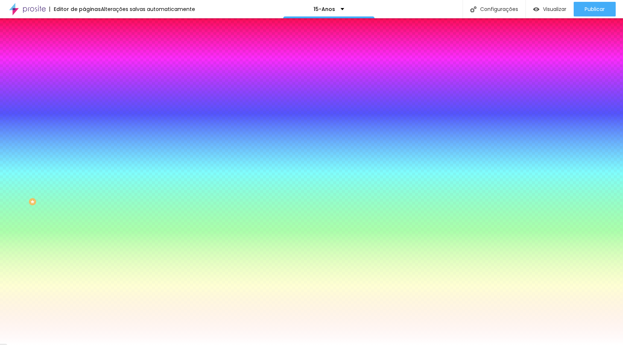
click at [84, 50] on img at bounding box center [87, 53] width 7 height 7
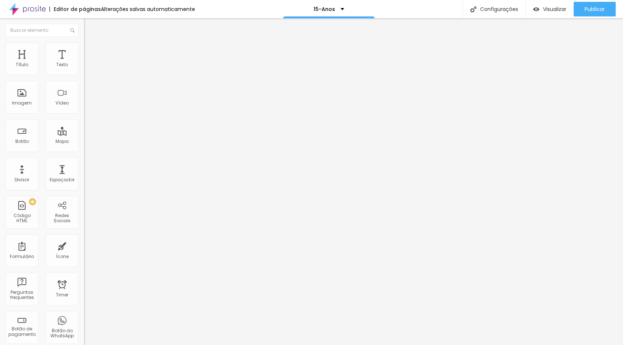
click at [84, 289] on input "formulário-kampai" at bounding box center [128, 292] width 88 height 7
drag, startPoint x: 66, startPoint y: 107, endPoint x: 0, endPoint y: 107, distance: 66.2
click at [0, 107] on html "Editor de páginas Salvando... 15-Anos Configurações Configurações da página Cli…" at bounding box center [311, 172] width 623 height 345
click at [84, 42] on img at bounding box center [87, 38] width 7 height 7
click at [84, 44] on img at bounding box center [87, 45] width 7 height 7
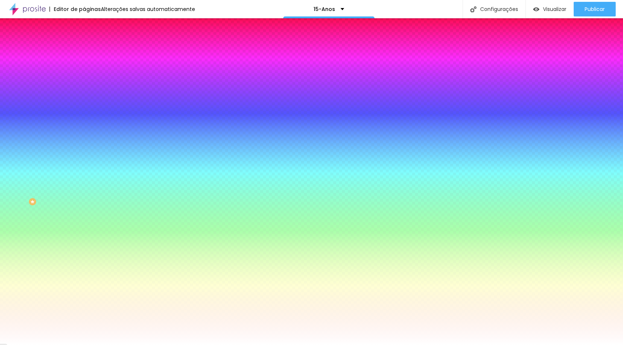
click at [84, 42] on li "Conteúdo" at bounding box center [126, 38] width 84 height 7
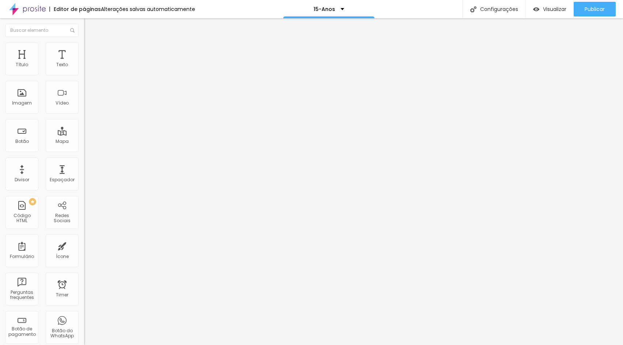
click at [90, 27] on div "Editar Formulário" at bounding box center [117, 27] width 54 height 6
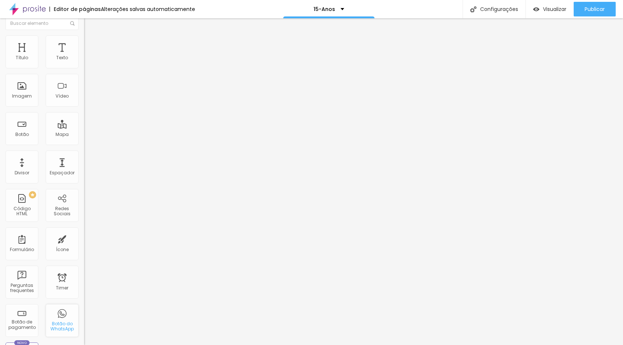
scroll to position [0, 0]
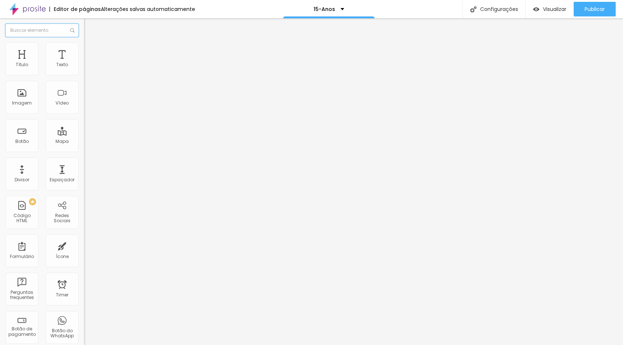
click at [54, 31] on input "text" at bounding box center [41, 30] width 73 height 13
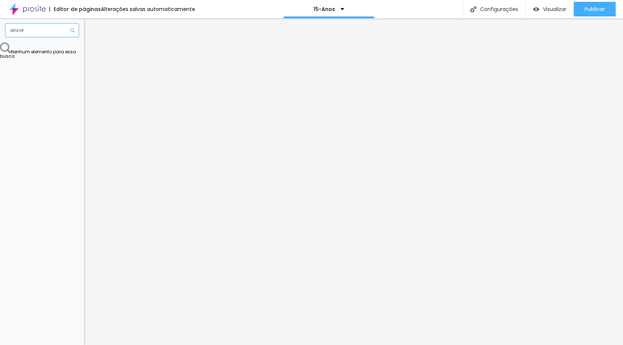
type input "ancora"
type input "âncora"
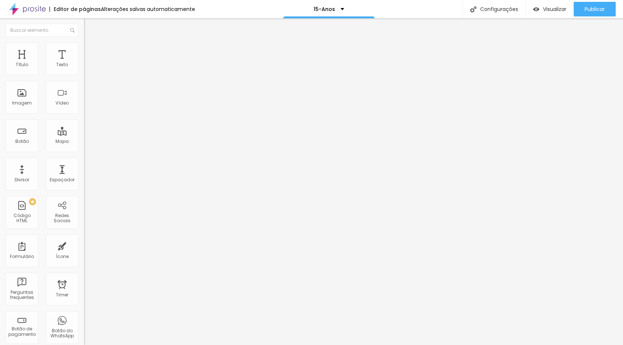
click at [91, 50] on span "Estilo" at bounding box center [96, 47] width 11 height 6
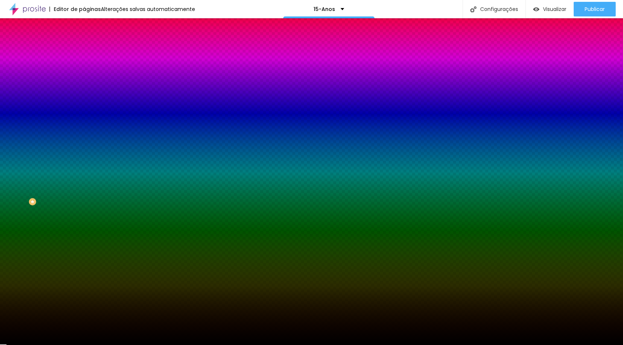
click at [84, 50] on li "Avançado" at bounding box center [126, 53] width 84 height 7
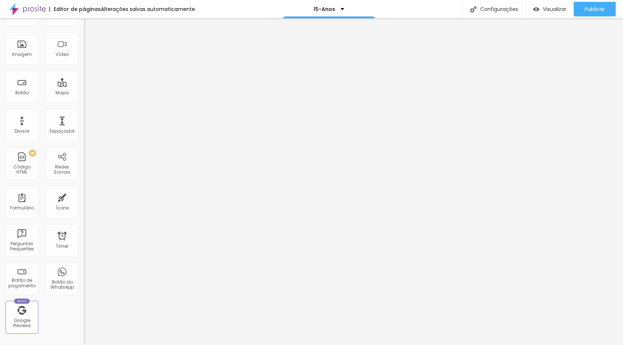
scroll to position [37, 0]
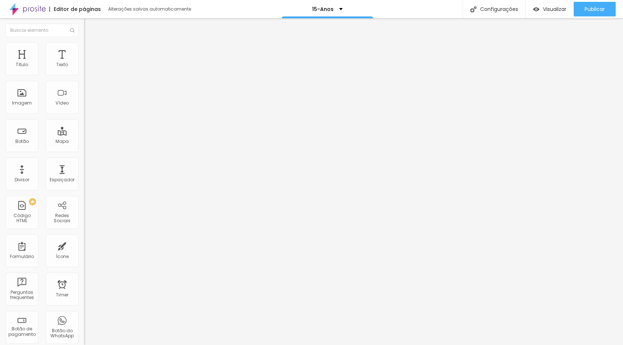
click at [84, 262] on div "Editar Redes Sociais Conteúdo Estilo Avançado TikTok Rede social TikTok Endereç…" at bounding box center [126, 181] width 84 height 327
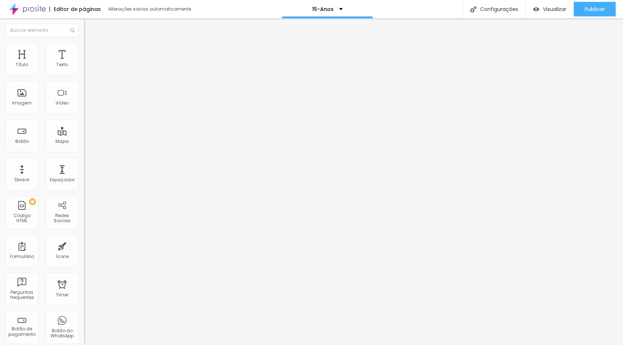
click at [84, 212] on div "Instagram" at bounding box center [126, 214] width 84 height 4
click at [84, 313] on input "https://" at bounding box center [128, 316] width 88 height 7
paste input "www.instagram.com/kampaieventos_/"
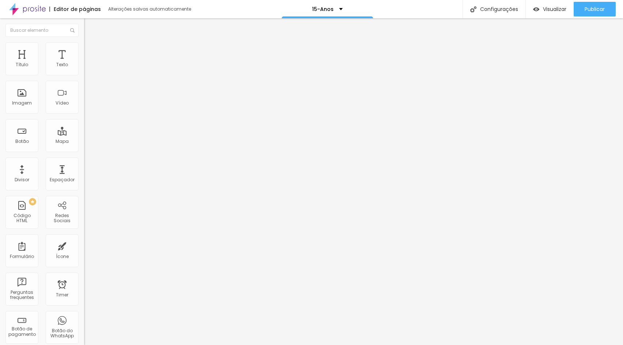
type input "https://www.instagram.com/kampaieventos_/"
click at [84, 258] on div "Editar Redes Sociais Conteúdo Estilo Avançado TikTok Rede social TikTok Endereç…" at bounding box center [126, 181] width 84 height 327
click at [84, 212] on div "Instagram" at bounding box center [126, 214] width 84 height 4
click at [84, 67] on div "TikTok" at bounding box center [126, 68] width 84 height 23
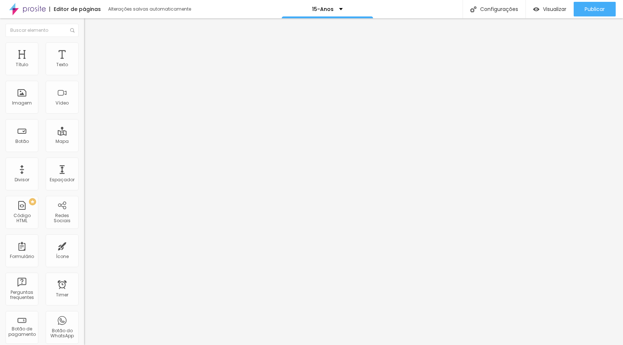
click at [84, 103] on input "text" at bounding box center [128, 99] width 88 height 7
paste input "https://www.tiktok.com/@kampaieventos"
type input "https://www.tiktok.com/@kampaieventos"
click at [84, 112] on div at bounding box center [126, 112] width 84 height 0
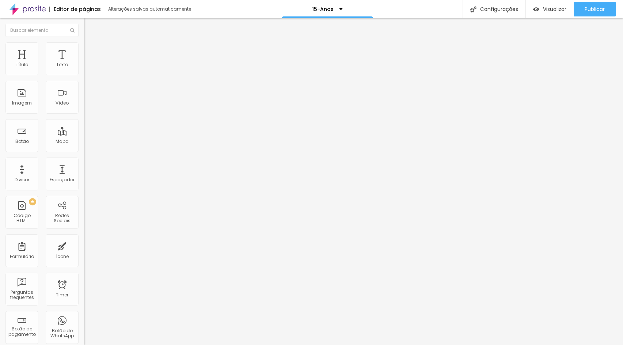
scroll to position [0, 0]
click at [84, 238] on div "Editar Redes Sociais Conteúdo Estilo Avançado TikTok Rede social TikTok Endereç…" at bounding box center [126, 181] width 84 height 327
paste input "www.facebook.com/kampaieventosmanaus"
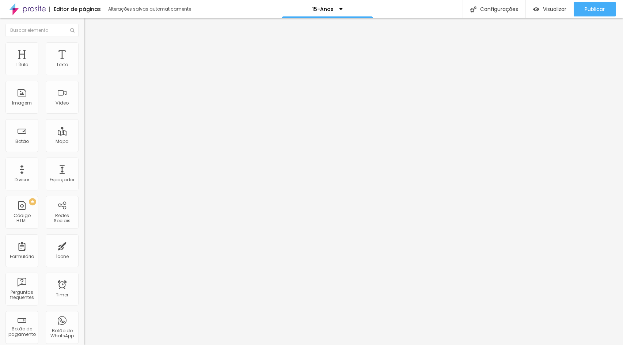
scroll to position [0, 57]
type input "https://www.facebook.com/kampaieventosmanaus"
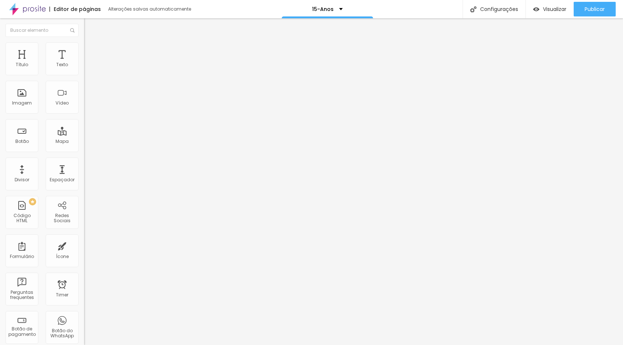
paste input "www.youtube.com/@kampaieventos_"
type input "https://www.youtube.com/@kampaieventos_"
click at [84, 243] on div "Editar Redes Sociais Conteúdo Estilo Avançado TikTok Rede social TikTok Endereç…" at bounding box center [126, 181] width 84 height 327
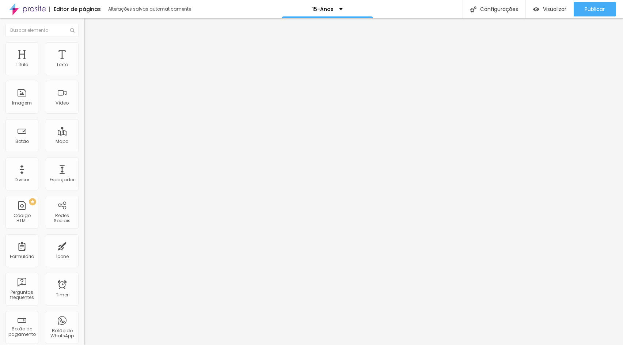
click at [599, 15] on div "Publicar" at bounding box center [595, 9] width 20 height 15
click at [38, 37] on div at bounding box center [42, 30] width 84 height 24
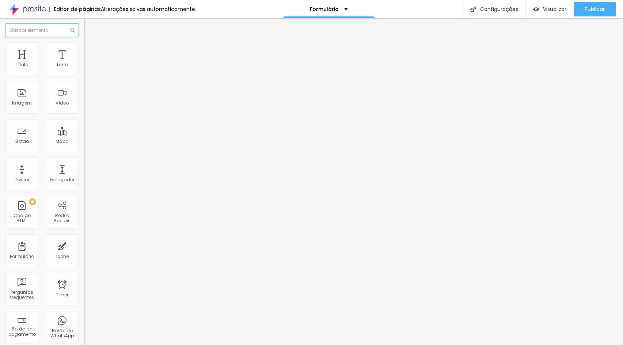
click at [38, 28] on input "text" at bounding box center [41, 30] width 73 height 13
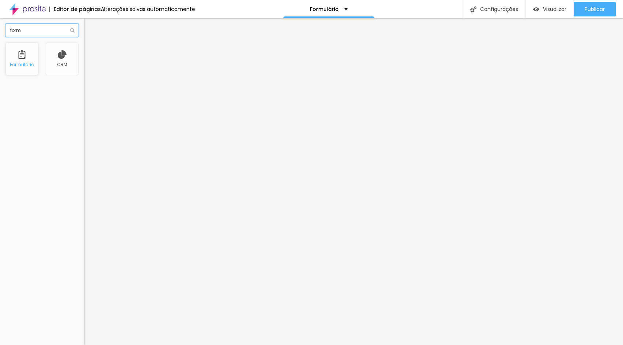
type input "form"
click at [20, 61] on div "Formulário" at bounding box center [21, 58] width 33 height 33
click at [89, 71] on div "Contato" at bounding box center [126, 68] width 75 height 7
click at [91, 49] on span "Estilo" at bounding box center [96, 47] width 11 height 6
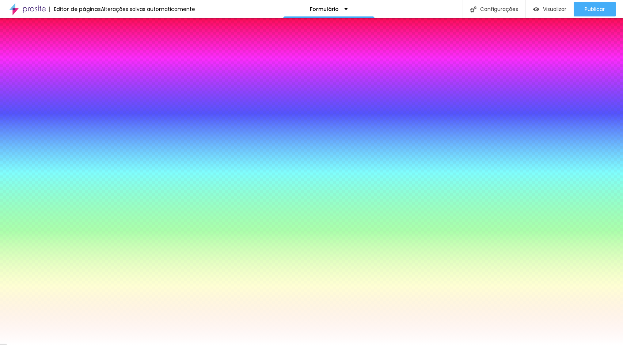
click at [87, 80] on icon "button" at bounding box center [89, 77] width 4 height 4
drag, startPoint x: 163, startPoint y: 218, endPoint x: 160, endPoint y: 243, distance: 24.7
click at [160, 243] on body "Editor de páginas Alterações salvas automaticamente Formulário Configurações Co…" at bounding box center [311, 172] width 623 height 345
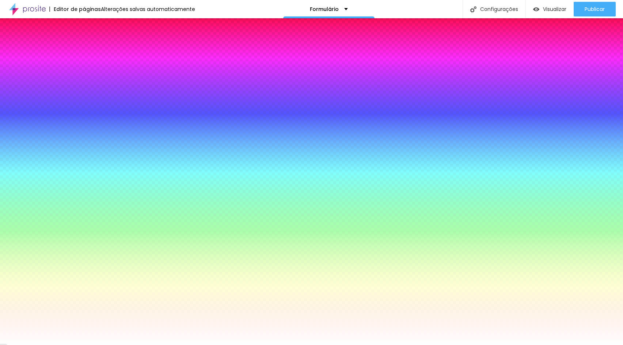
click at [57, 47] on div at bounding box center [56, 45] width 1 height 1
drag, startPoint x: 115, startPoint y: 192, endPoint x: 99, endPoint y: 177, distance: 22.0
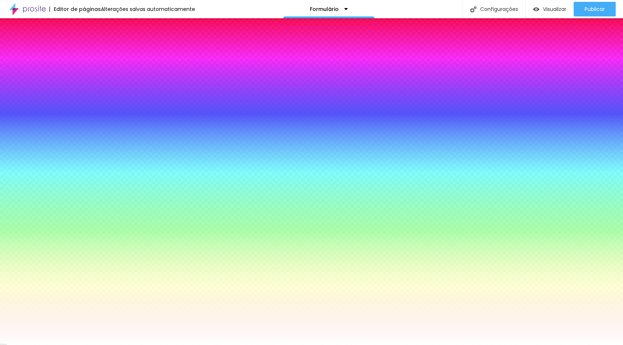
type input "#000000"
drag, startPoint x: 112, startPoint y: 223, endPoint x: 87, endPoint y: 243, distance: 31.7
click at [87, 243] on body "Editor de páginas Alterações salvas automaticamente Formulário Configurações Co…" at bounding box center [311, 172] width 623 height 345
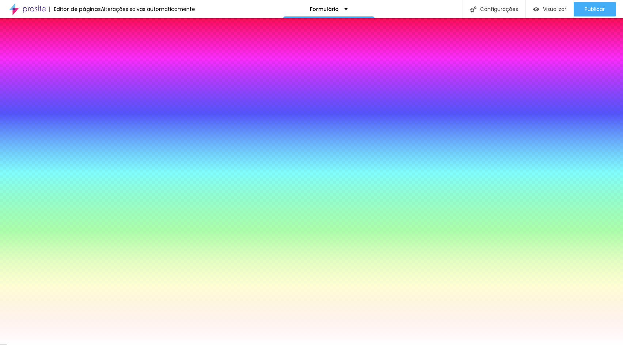
click at [47, 345] on div at bounding box center [311, 345] width 623 height 0
click at [87, 169] on icon "button" at bounding box center [89, 167] width 4 height 4
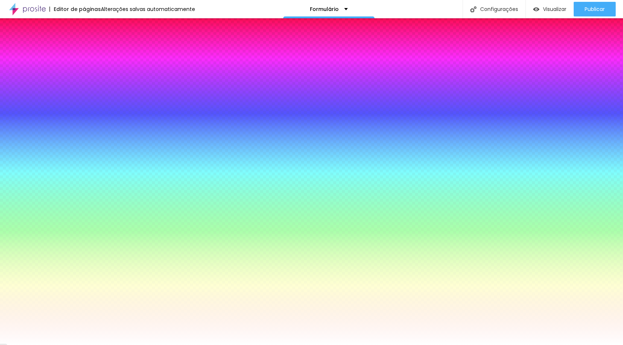
click at [30, 345] on div at bounding box center [311, 345] width 623 height 0
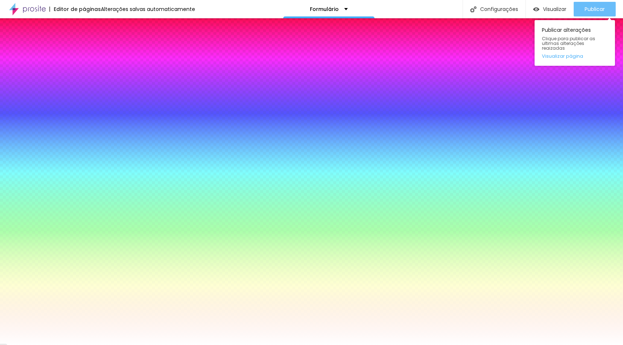
click at [601, 10] on span "Publicar" at bounding box center [595, 9] width 20 height 6
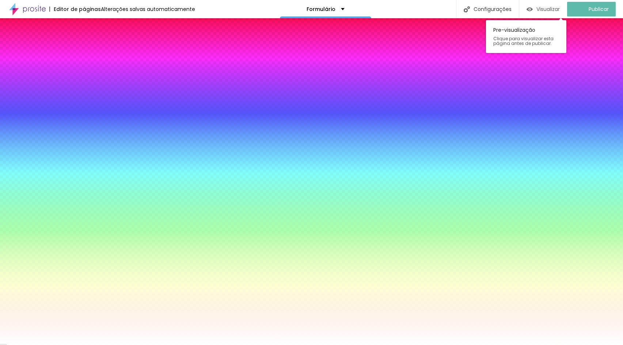
click at [560, 11] on span "Visualizar" at bounding box center [548, 9] width 23 height 6
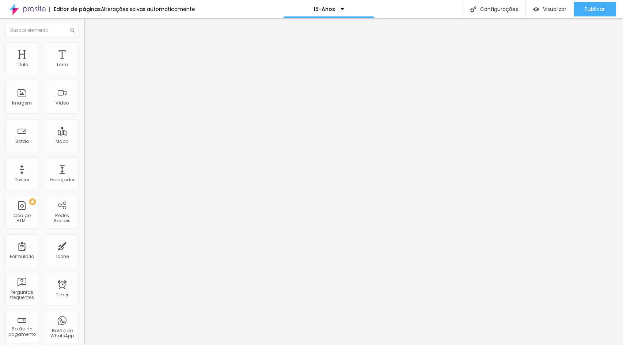
click at [84, 149] on input "text" at bounding box center [128, 146] width 88 height 7
paste input "[URL][DOMAIN_NAME]"
type input "[URL][DOMAIN_NAME]"
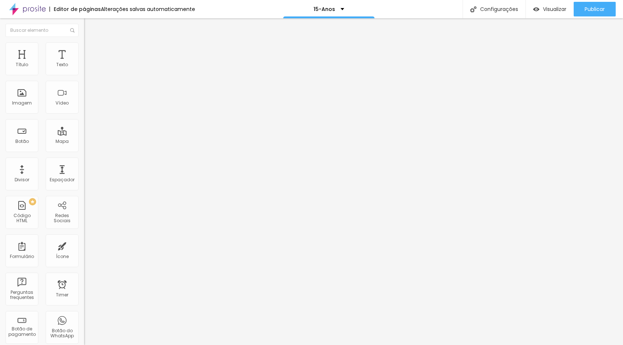
click at [84, 163] on div "Abrir em uma nova aba" at bounding box center [126, 162] width 84 height 4
click at [84, 164] on div "Abrir em uma nova aba" at bounding box center [126, 166] width 84 height 4
click at [84, 151] on input "[URL][DOMAIN_NAME]." at bounding box center [128, 146] width 88 height 7
paste input "[DOMAIN_NAME][URL]"
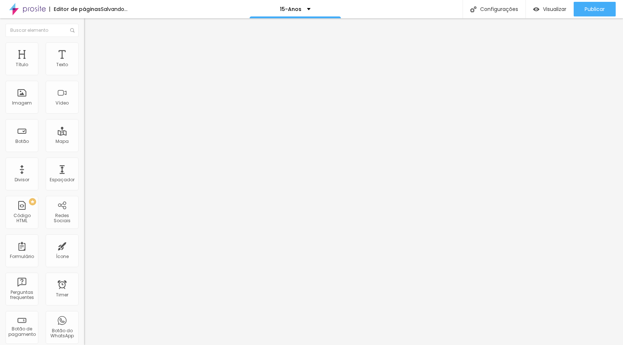
type input "[URL][DOMAIN_NAME]"
click at [84, 151] on input "[URL][DOMAIN_NAME]." at bounding box center [128, 146] width 88 height 7
paste input "[DOMAIN_NAME][URL]"
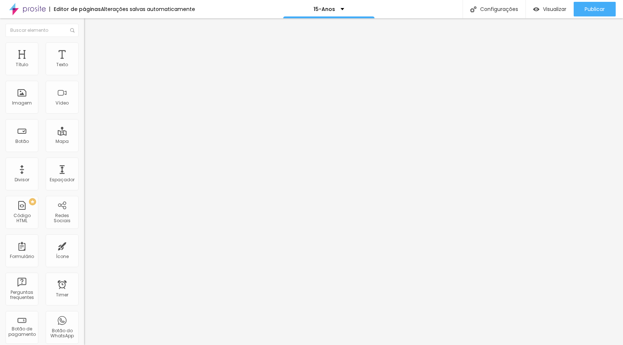
type input "[URL][DOMAIN_NAME]"
click at [84, 151] on input "[URL][DOMAIN_NAME]." at bounding box center [128, 146] width 88 height 7
paste input "[DOMAIN_NAME][URL]"
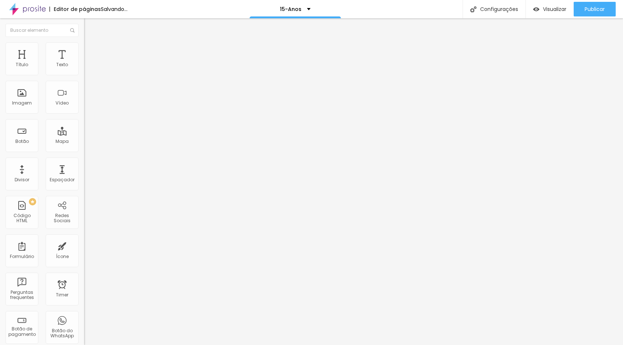
type input "[URL][DOMAIN_NAME]"
click at [84, 148] on input "[URL][DOMAIN_NAME]." at bounding box center [128, 146] width 88 height 7
paste input "[DOMAIN_NAME][URL]"
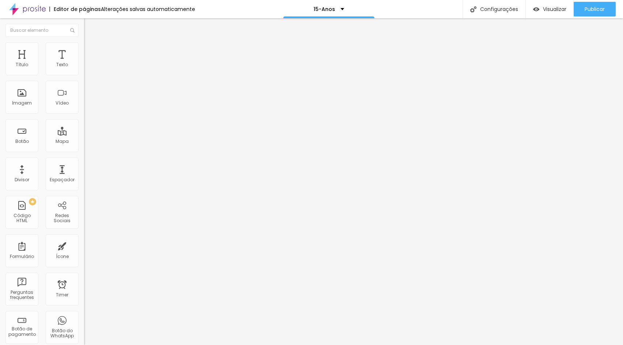
type input "[URL][DOMAIN_NAME]"
click at [84, 151] on input "[URL][DOMAIN_NAME]." at bounding box center [128, 146] width 88 height 7
paste input "[DOMAIN_NAME][URL]"
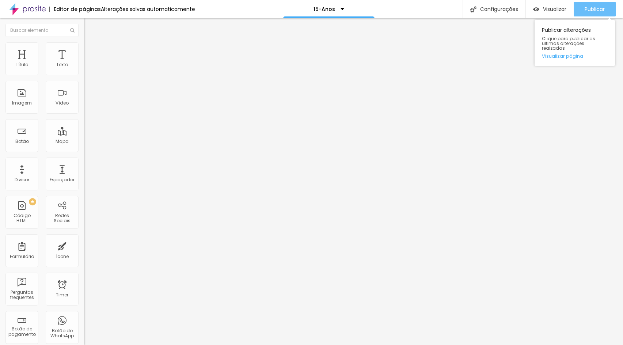
type input "https://www.kampaieventos.com.br/formulario"
click at [595, 8] on span "Publicar" at bounding box center [595, 9] width 20 height 6
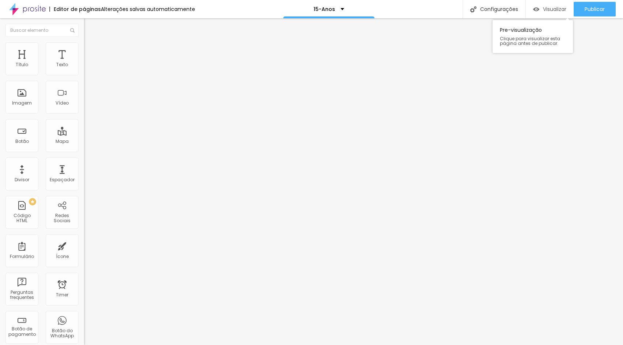
click at [553, 11] on span "Visualizar" at bounding box center [554, 9] width 23 height 6
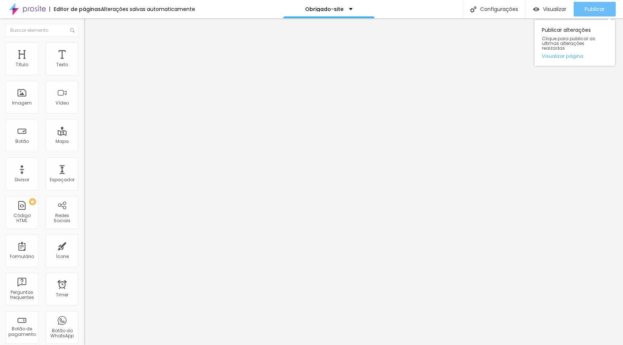
click at [590, 8] on span "Publicar" at bounding box center [595, 9] width 20 height 6
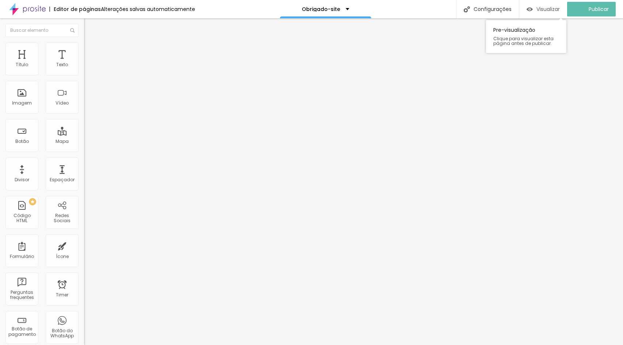
click at [545, 10] on span "Visualizar" at bounding box center [548, 9] width 23 height 6
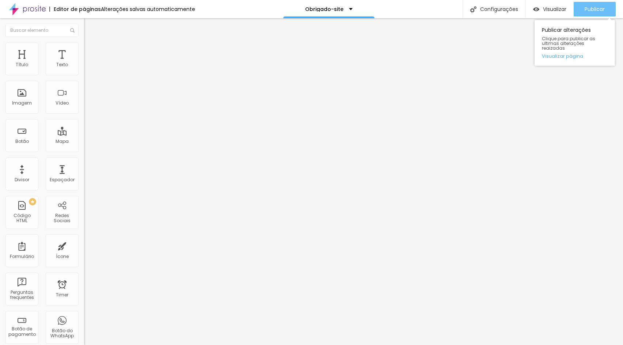
click at [602, 5] on div "Publicar" at bounding box center [595, 9] width 20 height 15
click at [84, 74] on img at bounding box center [86, 76] width 4 height 4
paste input "obrigado-site"
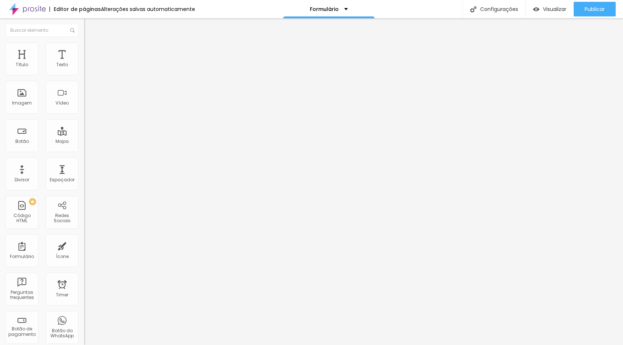
type input "https://www.kampaieventos.com.br/obrigado-site"
drag, startPoint x: 323, startPoint y: 210, endPoint x: 133, endPoint y: 202, distance: 189.9
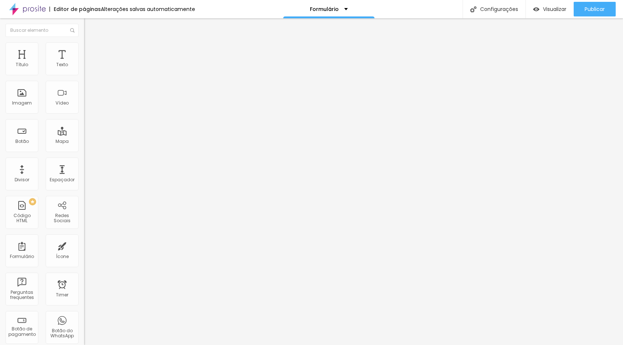
click at [84, 74] on img at bounding box center [86, 76] width 4 height 4
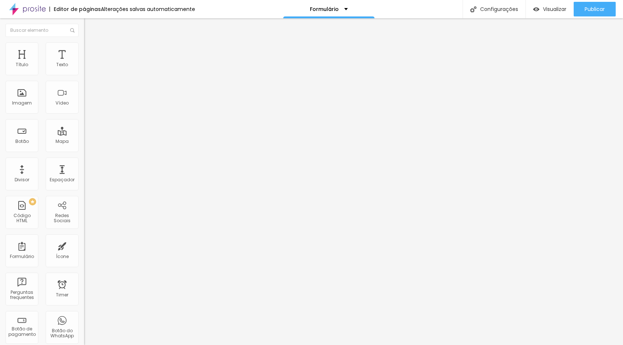
paste input "atendimentokampai1@gmail.com"
type input "atendimentokampai1@gmail.com"
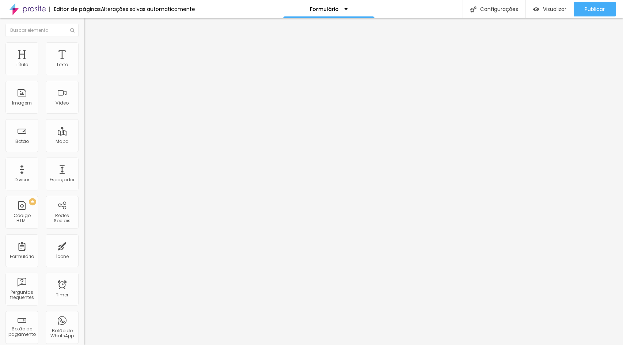
click at [84, 44] on img at bounding box center [87, 45] width 7 height 7
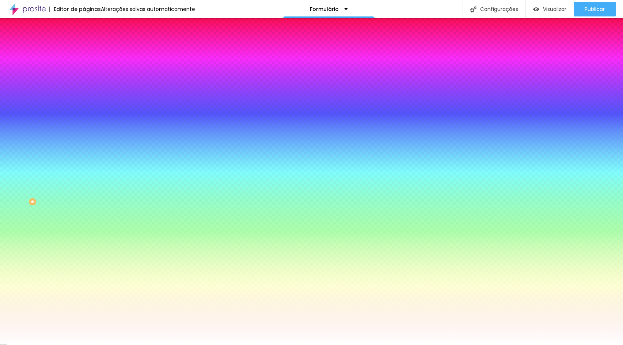
click at [84, 50] on li "Avançado" at bounding box center [126, 53] width 84 height 7
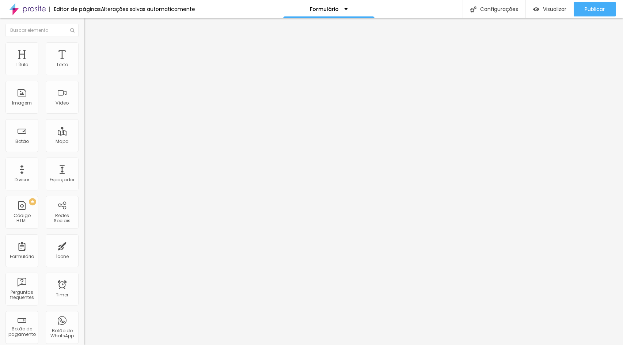
click at [91, 43] on span "Conteúdo" at bounding box center [102, 40] width 23 height 6
click at [596, 8] on span "Publicar" at bounding box center [595, 9] width 20 height 6
click at [588, 4] on div "Publicar" at bounding box center [595, 9] width 20 height 15
click at [545, 13] on div "Visualizar" at bounding box center [543, 9] width 33 height 15
click at [333, 5] on div "15-Anos" at bounding box center [328, 9] width 91 height 18
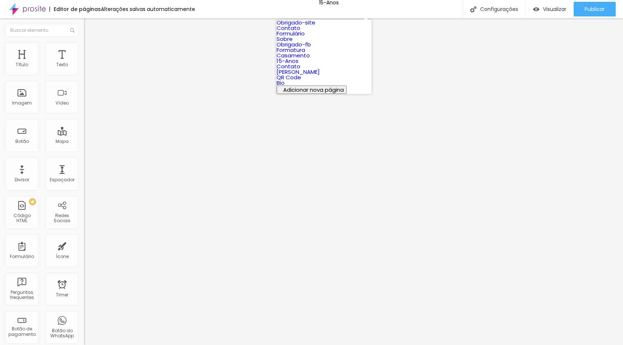
click at [300, 32] on link "Contato" at bounding box center [289, 28] width 24 height 8
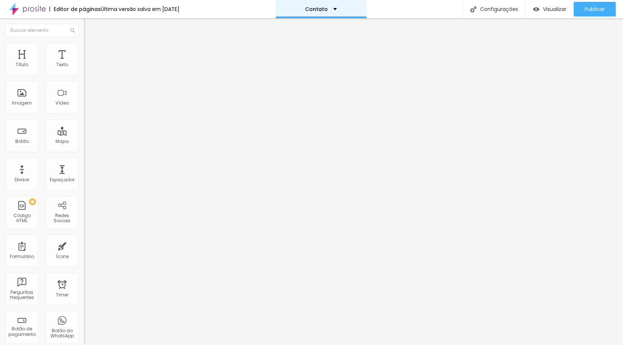
click at [335, 11] on div "Contato" at bounding box center [321, 9] width 32 height 5
click at [84, 151] on input "[URL][DOMAIN_NAME]" at bounding box center [128, 146] width 88 height 7
paste input "contat"
type input "[URL][DOMAIN_NAME]"
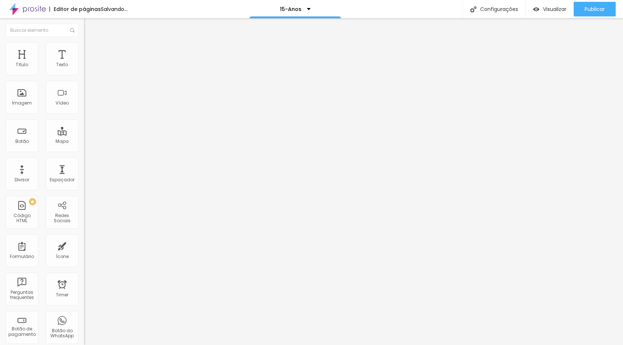
scroll to position [0, 0]
click at [84, 69] on input "Solicitar Orçamento" at bounding box center [128, 64] width 88 height 7
click at [84, 149] on input "[URL][DOMAIN_NAME]" at bounding box center [128, 146] width 88 height 7
paste input "contat"
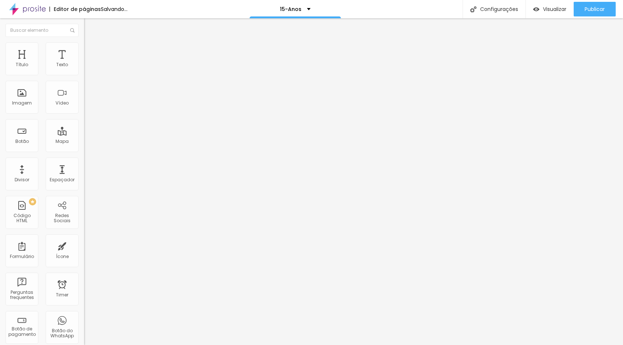
type input "[URL][DOMAIN_NAME]"
click at [84, 151] on input "https://www.kampaieventos.com.br/formulario" at bounding box center [128, 146] width 88 height 7
paste input "contat"
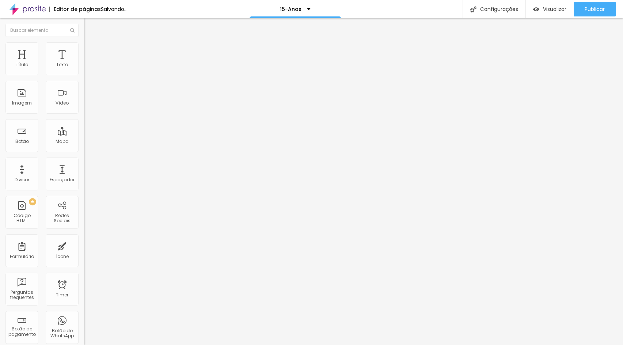
type input "https://www.kampaieventos.com.br/contato"
click at [84, 157] on div "URL https://www.kampaieventos.com.br/formulario" at bounding box center [126, 148] width 84 height 18
click at [84, 151] on input "https://www.kampaieventos.com.br/formulario" at bounding box center [128, 146] width 88 height 7
paste input "contat"
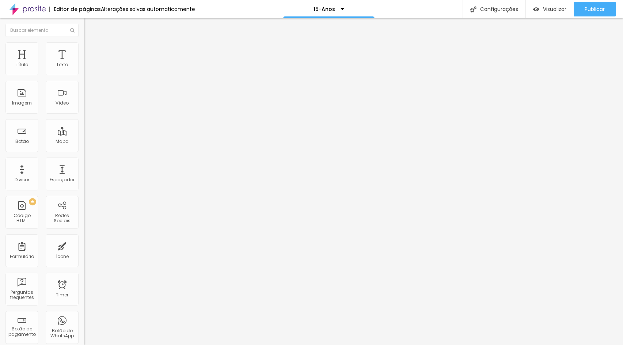
scroll to position [0, 33]
type input "https://www.kampaieventos.com.br/contato"
click at [84, 151] on input "https://www.kampaieventos.com.br/formulario" at bounding box center [128, 146] width 88 height 7
paste input "contat"
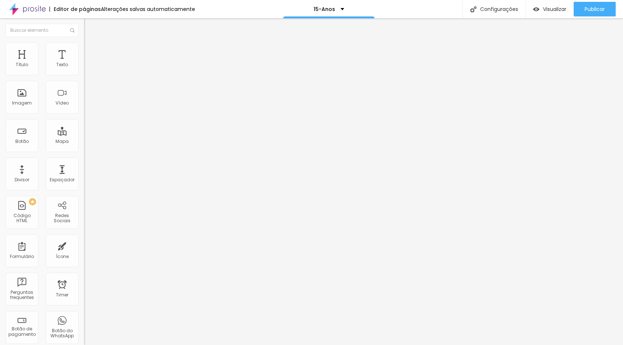
scroll to position [0, 33]
type input "https://www.kampaieventos.com.br/contato"
click at [84, 151] on input "https://www.kampaieventos.com.br/formulario" at bounding box center [128, 146] width 88 height 7
paste input "contat"
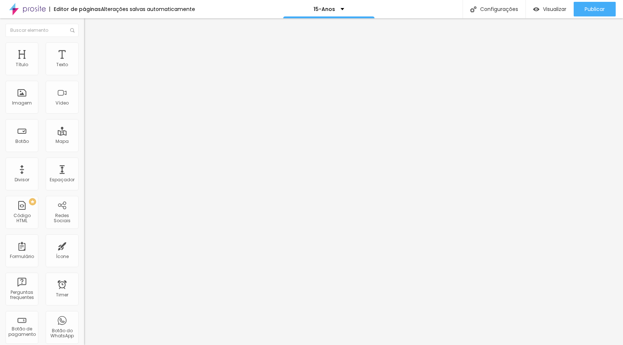
scroll to position [0, 33]
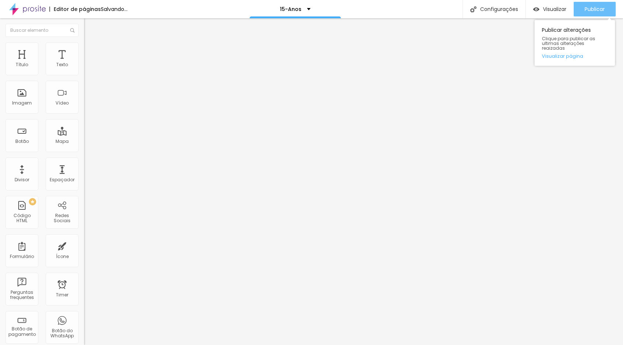
type input "https://www.kampaieventos.com.br/contato"
click at [595, 10] on span "Publicar" at bounding box center [595, 9] width 20 height 6
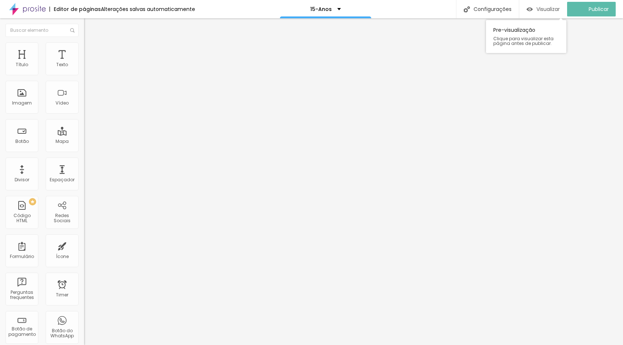
click at [555, 12] on span "Visualizar" at bounding box center [548, 9] width 23 height 6
click at [84, 74] on img at bounding box center [86, 76] width 4 height 4
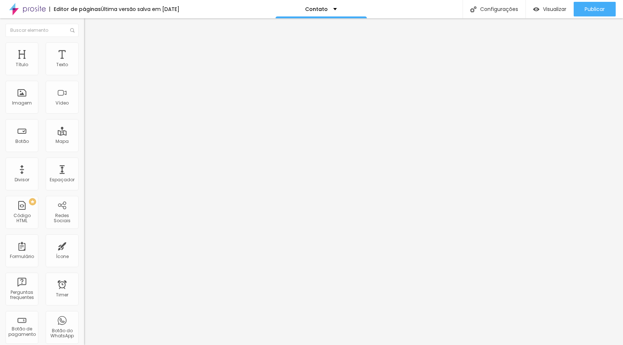
click at [84, 73] on span at bounding box center [86, 76] width 4 height 6
drag, startPoint x: 200, startPoint y: 194, endPoint x: 296, endPoint y: 197, distance: 95.4
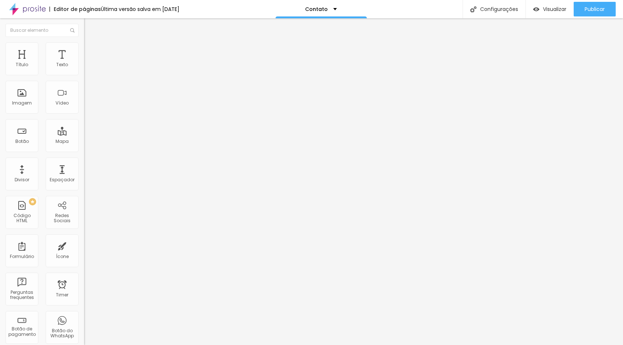
scroll to position [0, 0]
drag, startPoint x: 201, startPoint y: 217, endPoint x: 289, endPoint y: 214, distance: 87.8
click at [601, 9] on span "Publicar" at bounding box center [595, 9] width 20 height 6
